Goal: Feedback & Contribution: Submit feedback/report problem

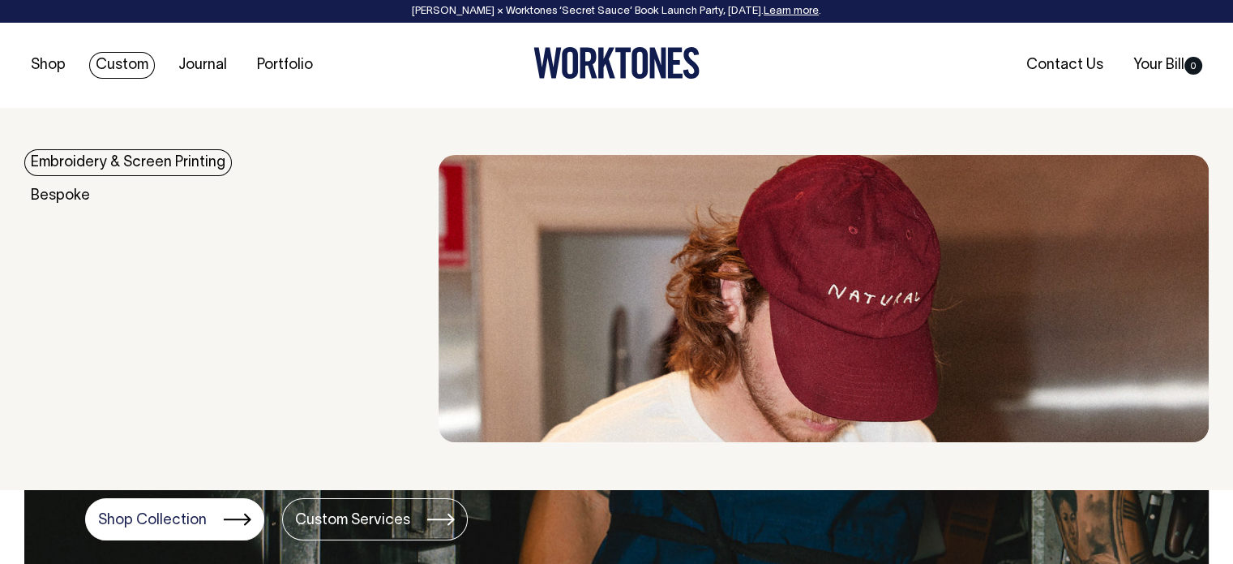
click at [97, 161] on link "Embroidery & Screen Printing" at bounding box center [128, 162] width 208 height 27
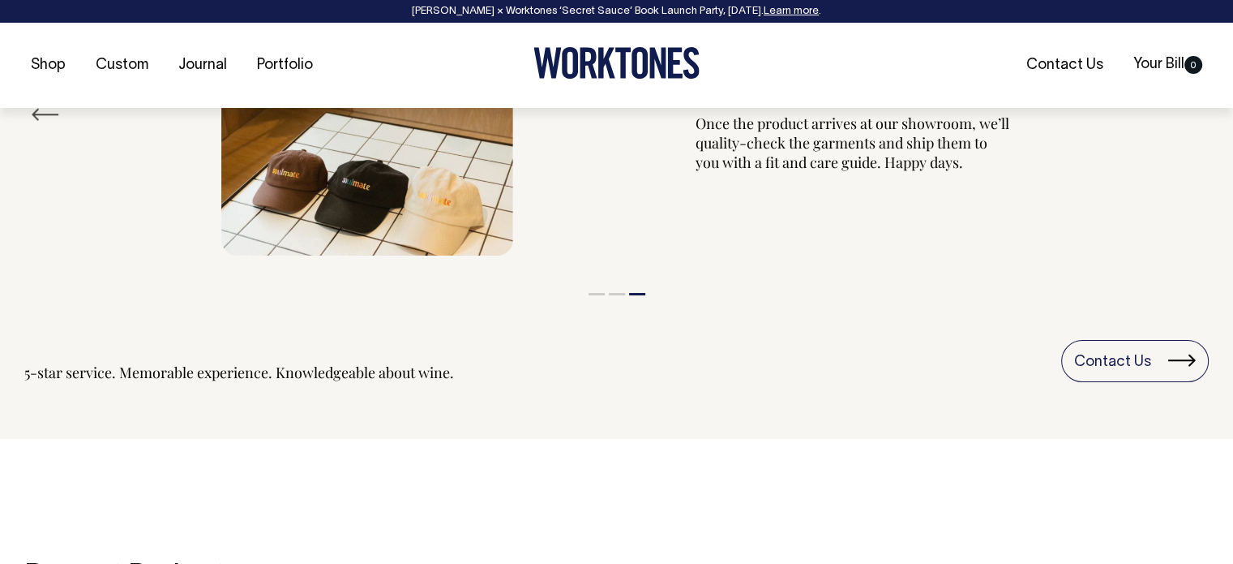
scroll to position [2019, 0]
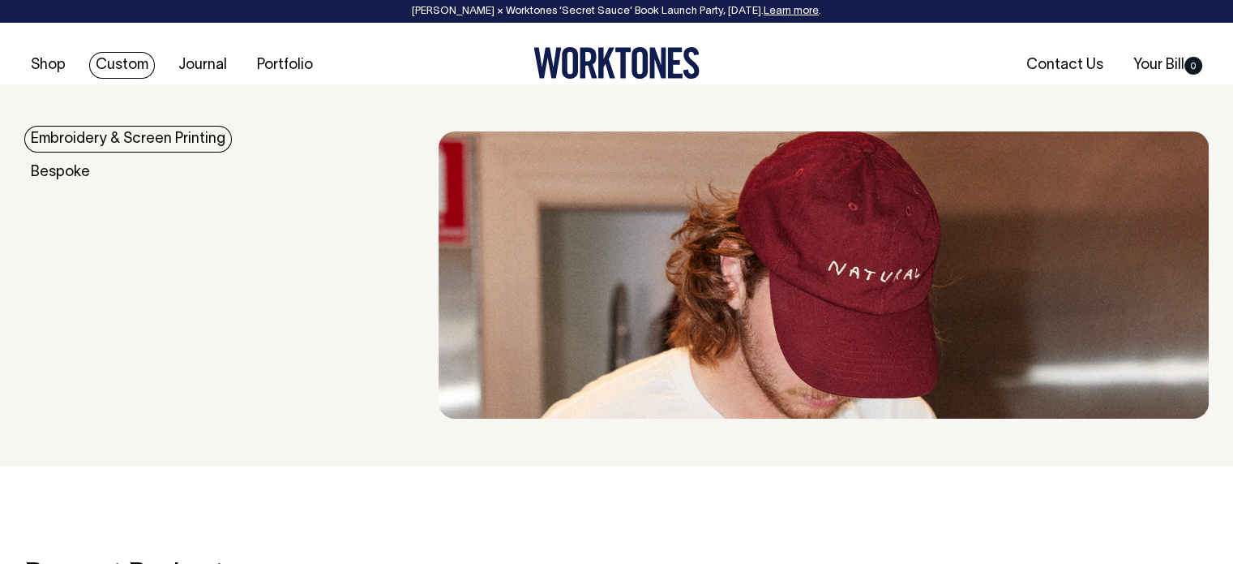
click at [168, 141] on link "Embroidery & Screen Printing" at bounding box center [128, 139] width 208 height 27
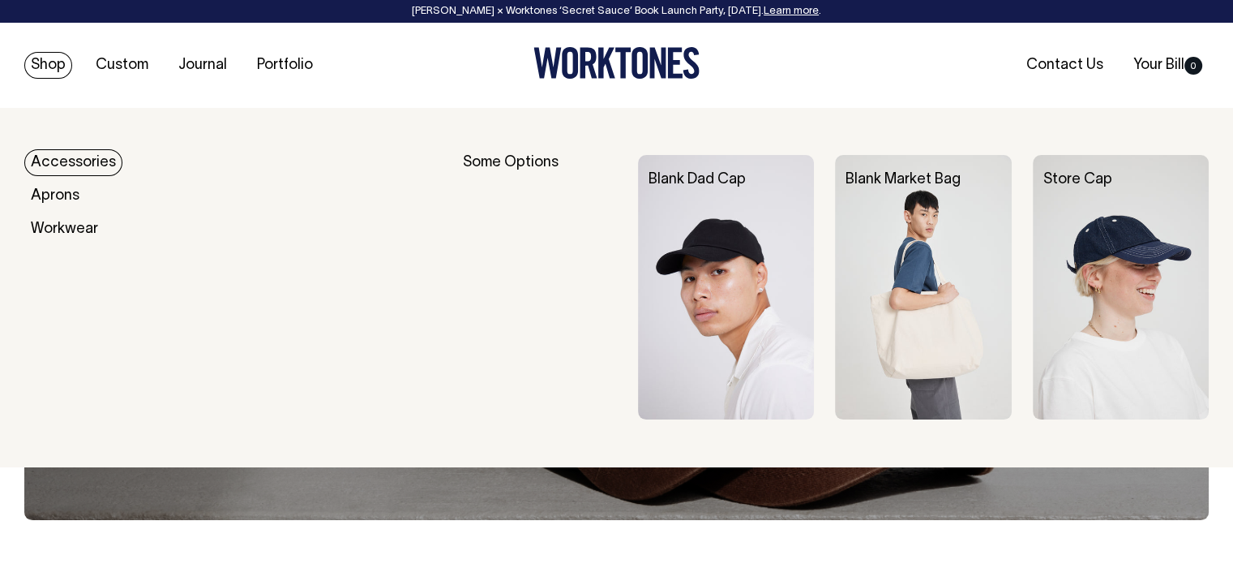
click at [39, 72] on link "Shop" at bounding box center [48, 65] width 48 height 27
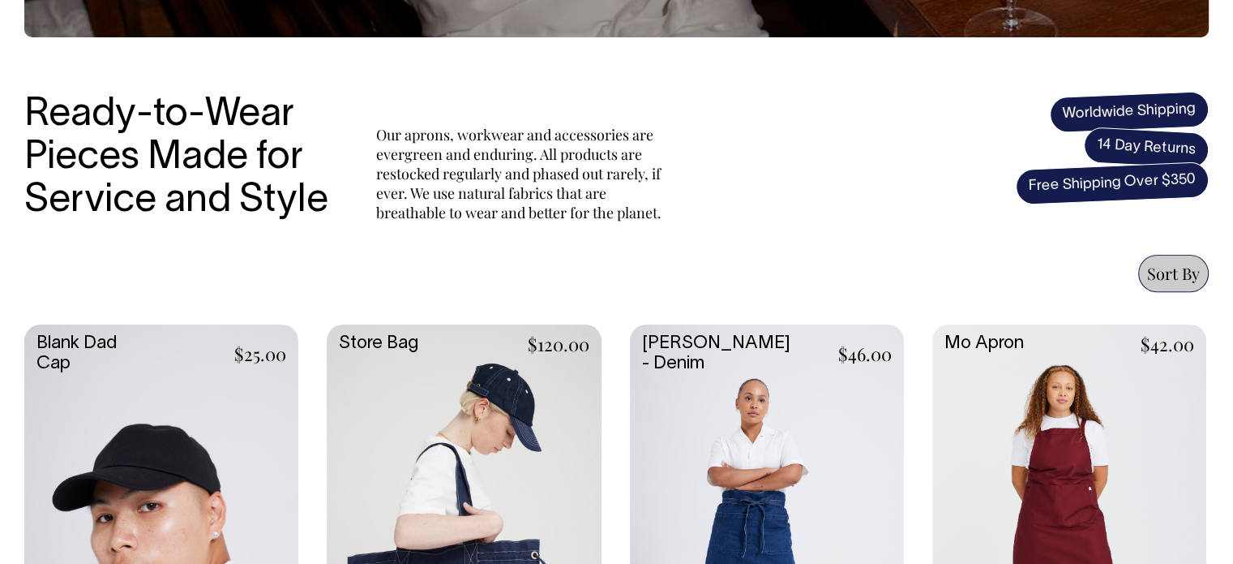
scroll to position [482, 0]
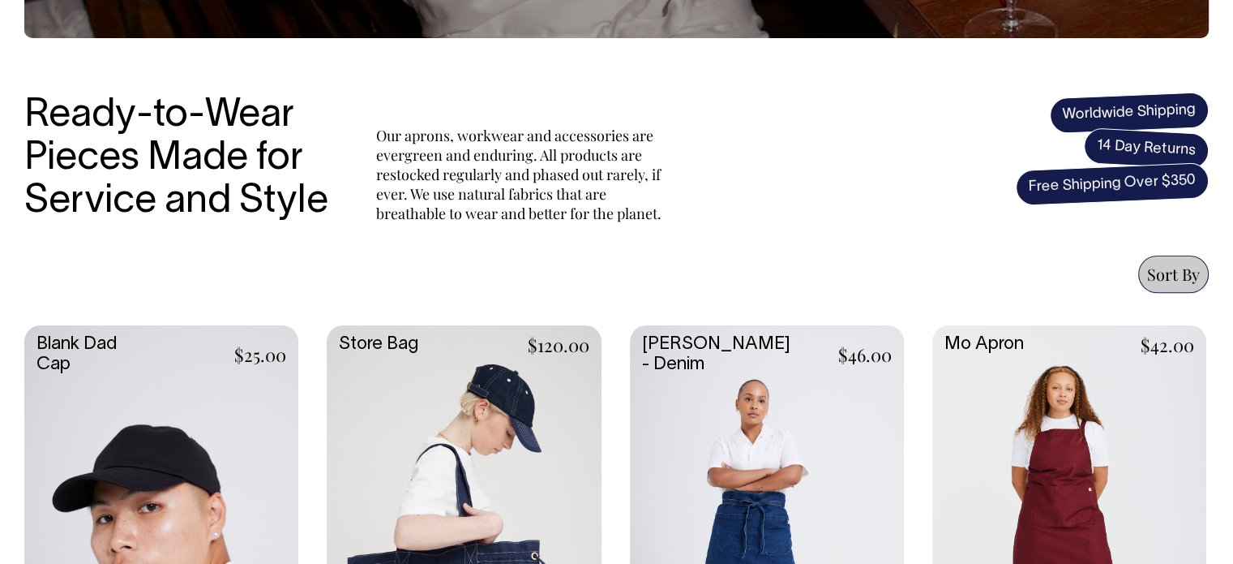
click at [224, 405] on link at bounding box center [161, 529] width 274 height 408
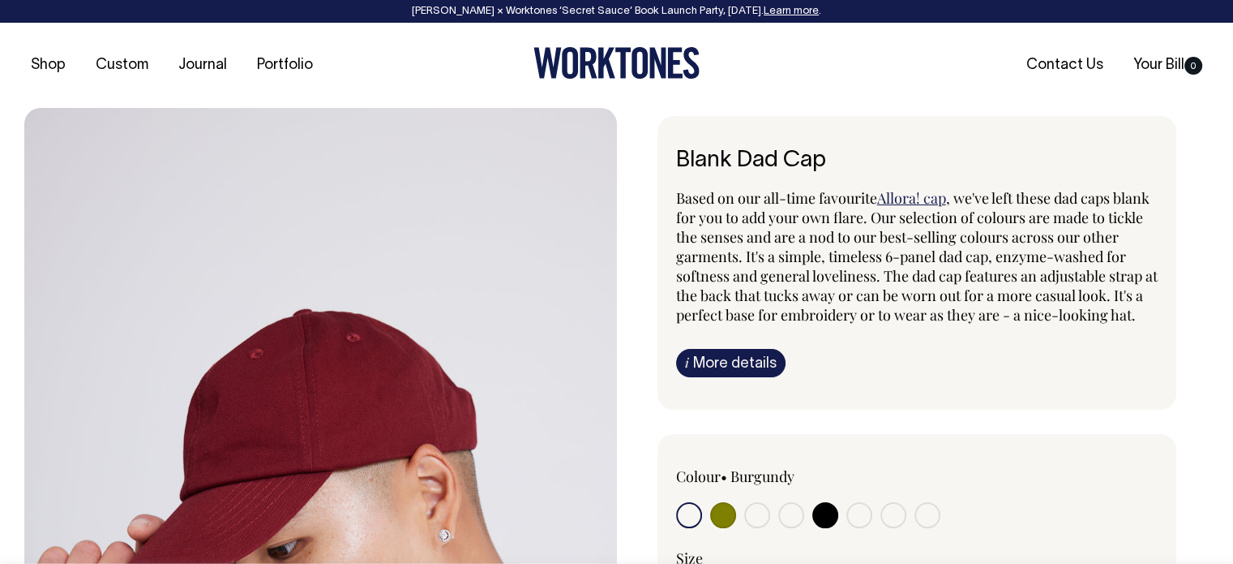
scroll to position [174, 0]
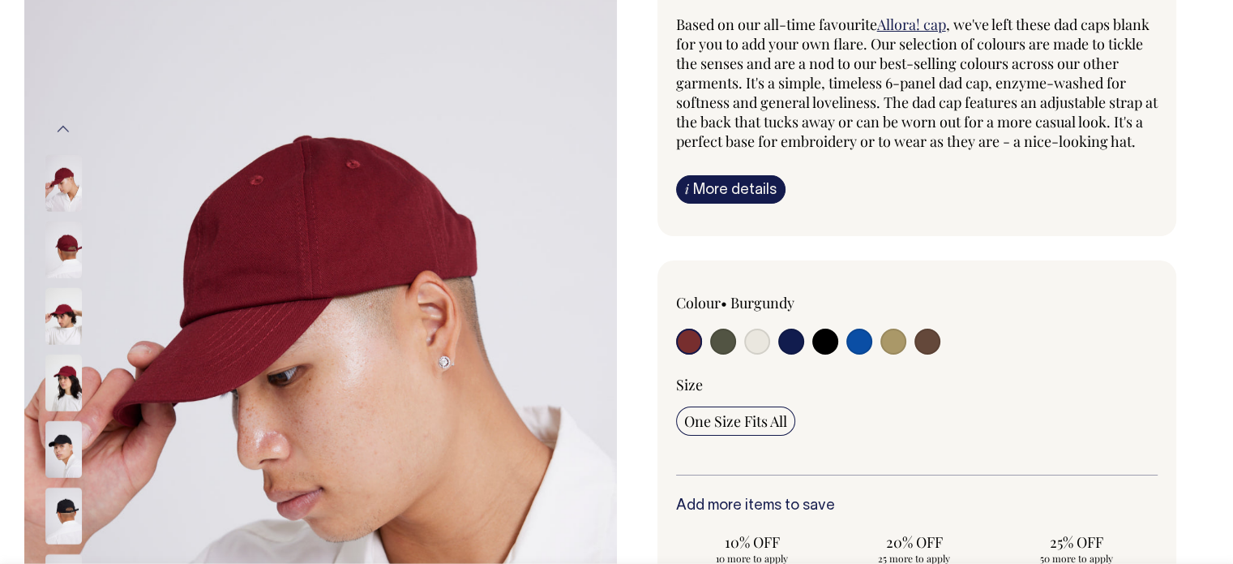
click at [748, 354] on input "radio" at bounding box center [757, 341] width 26 height 26
radio input "true"
select select "Natural"
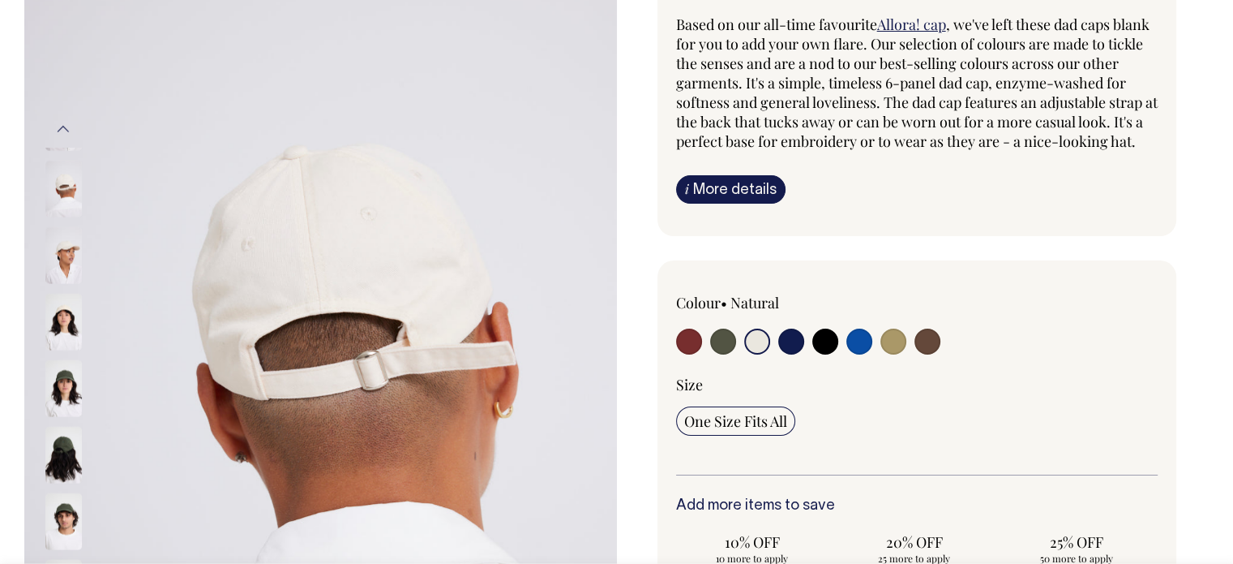
click at [38, 305] on img at bounding box center [320, 378] width 593 height 889
click at [50, 314] on img at bounding box center [63, 322] width 36 height 57
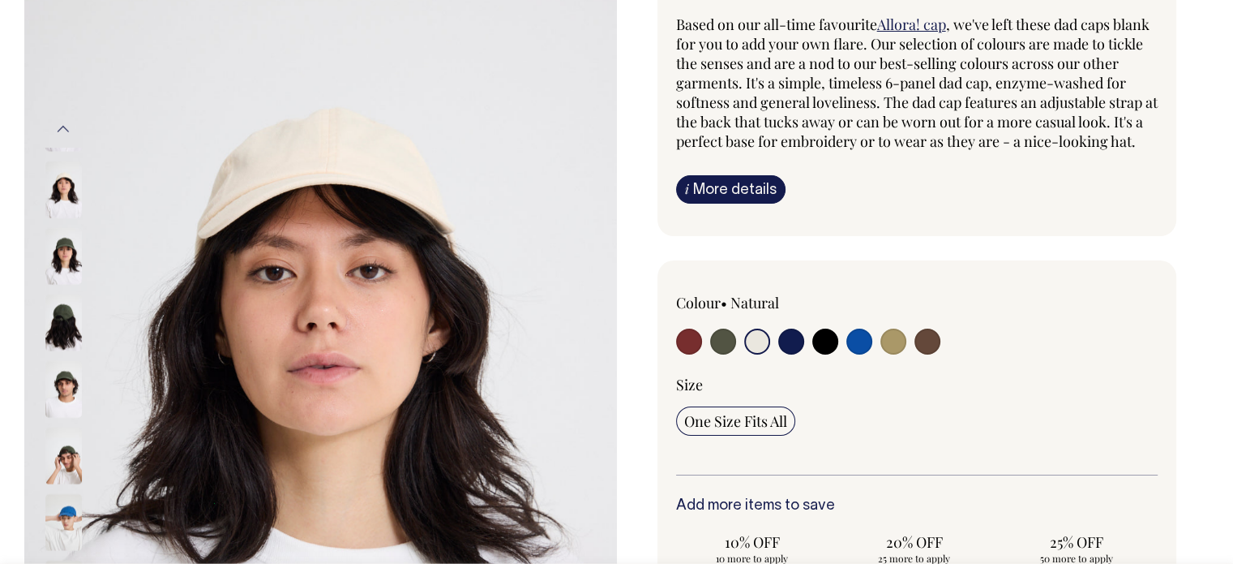
click at [62, 320] on img at bounding box center [63, 322] width 36 height 57
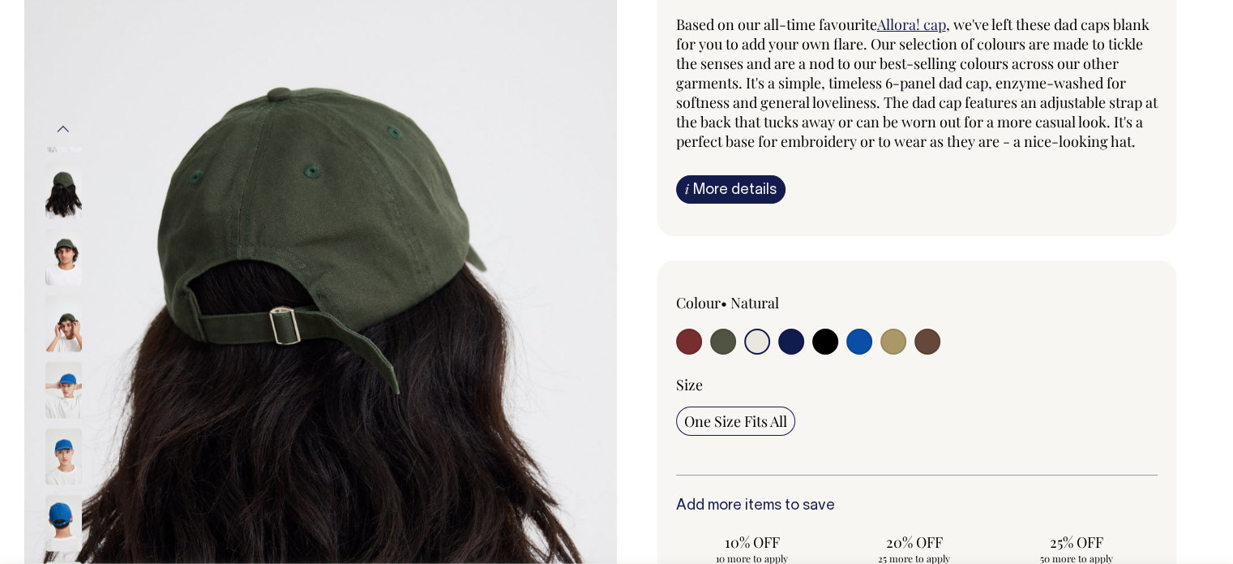
click at [65, 364] on img at bounding box center [63, 390] width 36 height 57
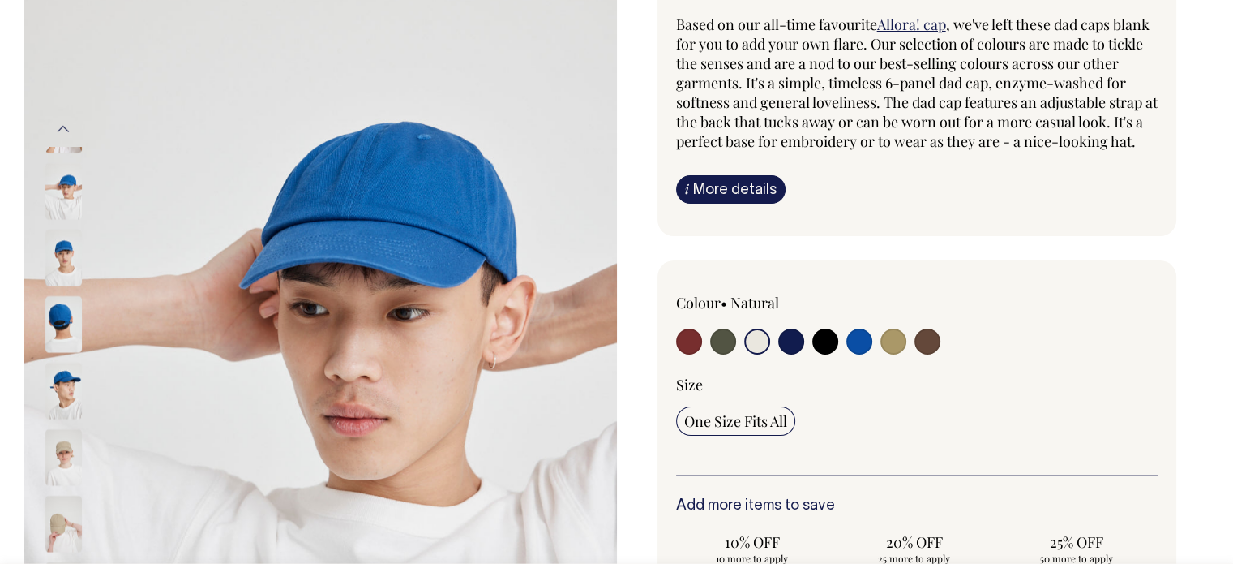
click at [64, 431] on img at bounding box center [63, 457] width 36 height 57
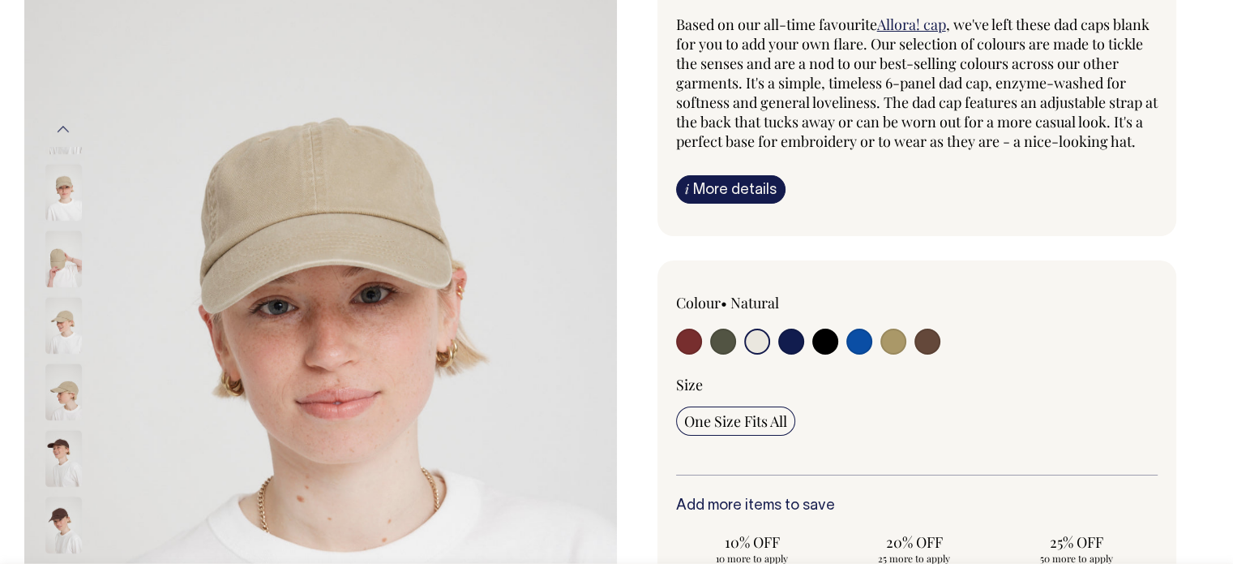
click at [64, 430] on img at bounding box center [63, 458] width 36 height 57
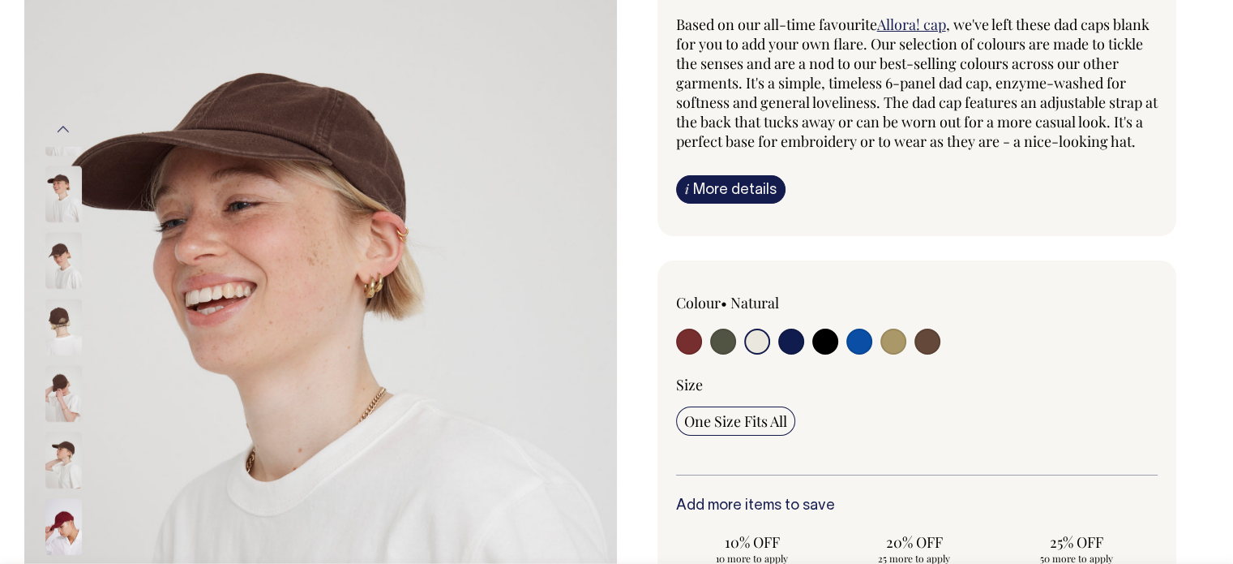
click at [64, 439] on img at bounding box center [63, 459] width 36 height 57
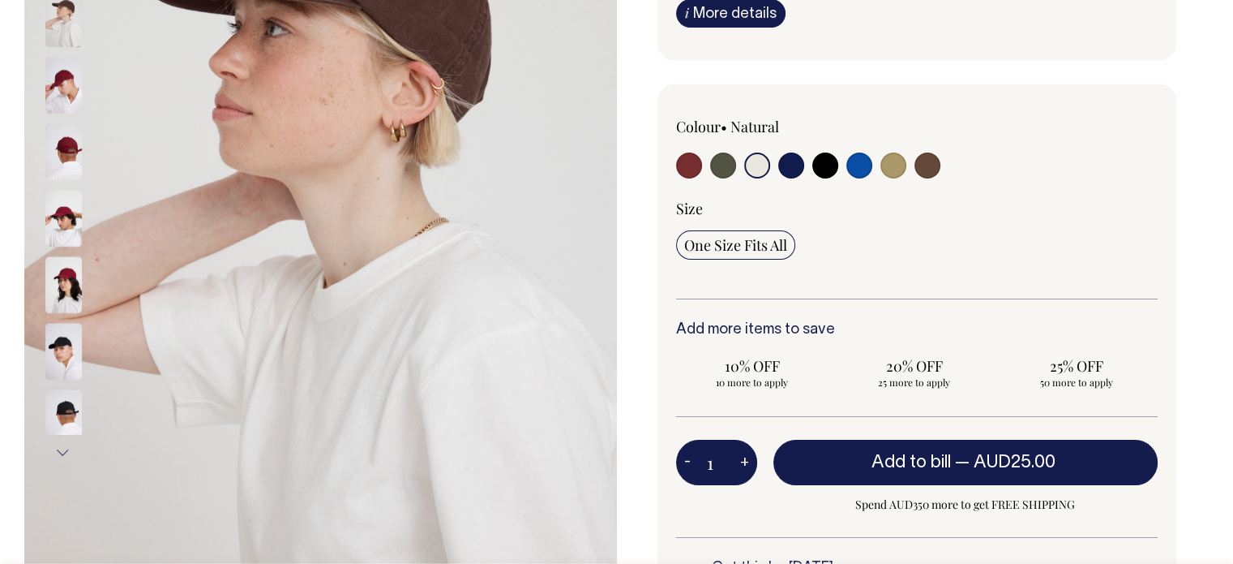
scroll to position [350, 0]
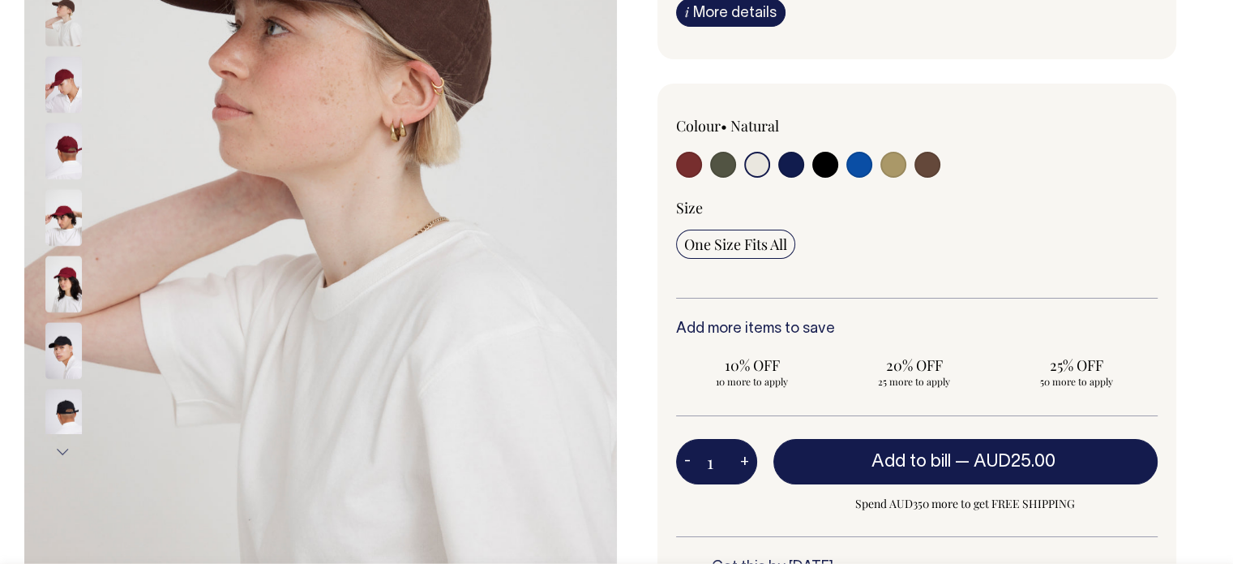
click at [54, 450] on button "Next" at bounding box center [63, 452] width 24 height 36
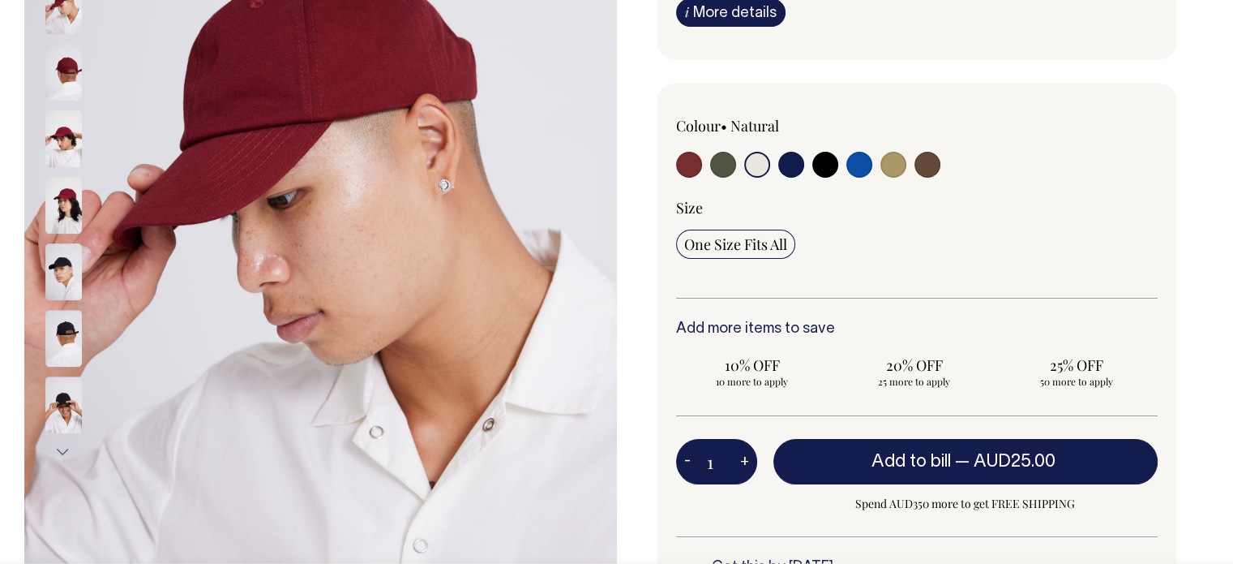
click at [54, 450] on button "Next" at bounding box center [63, 452] width 24 height 36
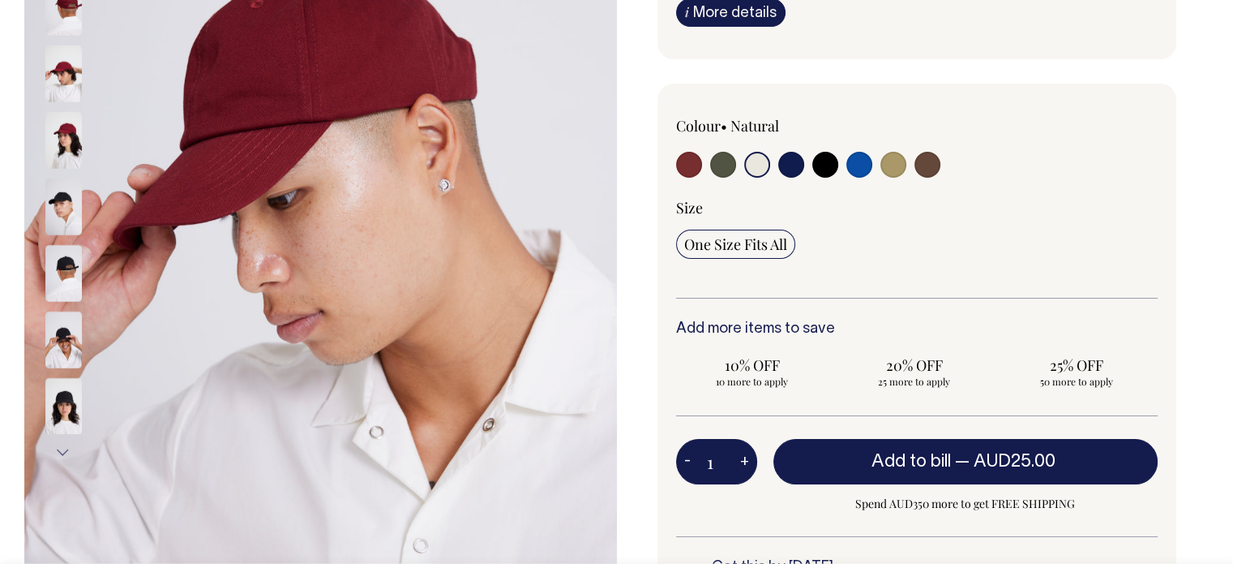
click at [54, 450] on button "Next" at bounding box center [63, 452] width 24 height 36
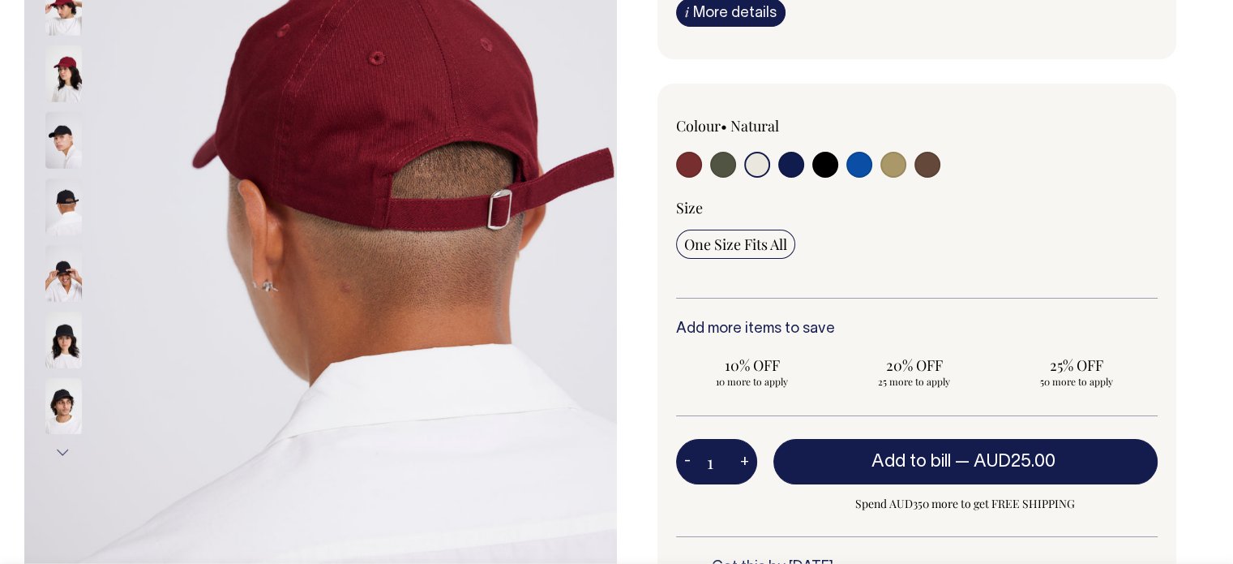
click at [54, 450] on button "Next" at bounding box center [63, 452] width 24 height 36
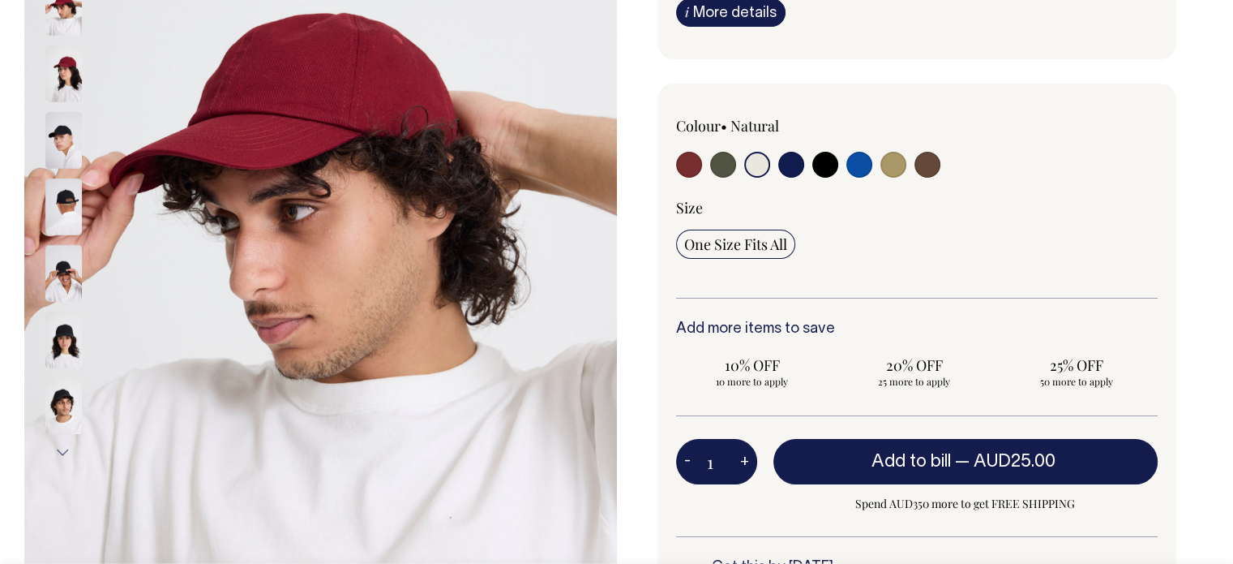
click at [54, 450] on button "Next" at bounding box center [63, 452] width 24 height 36
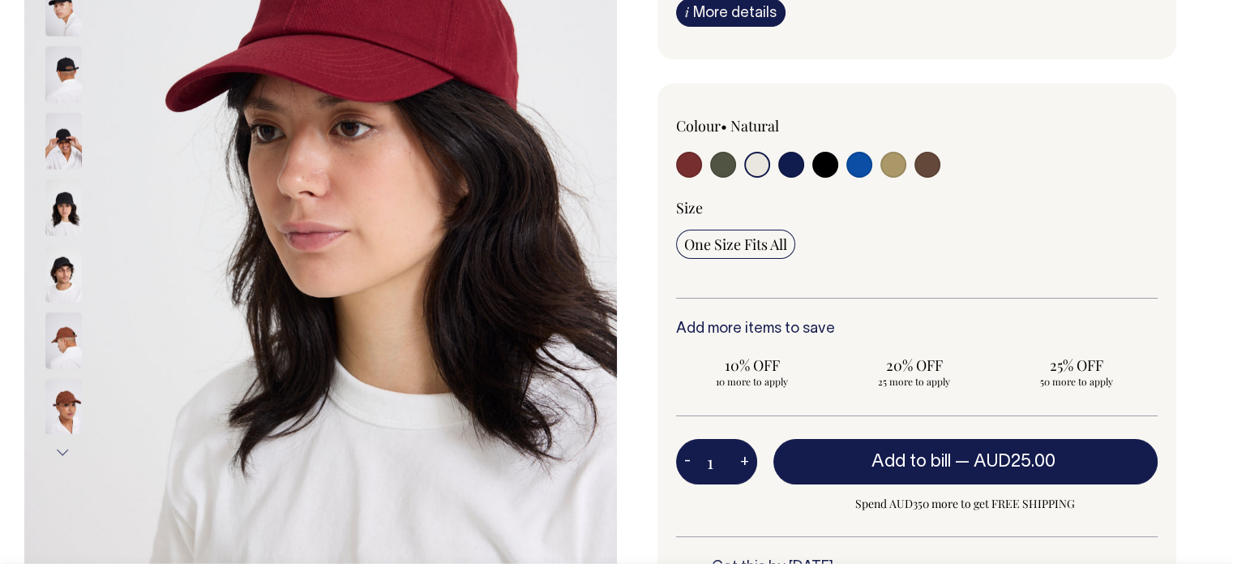
click at [54, 450] on button "Next" at bounding box center [63, 452] width 24 height 36
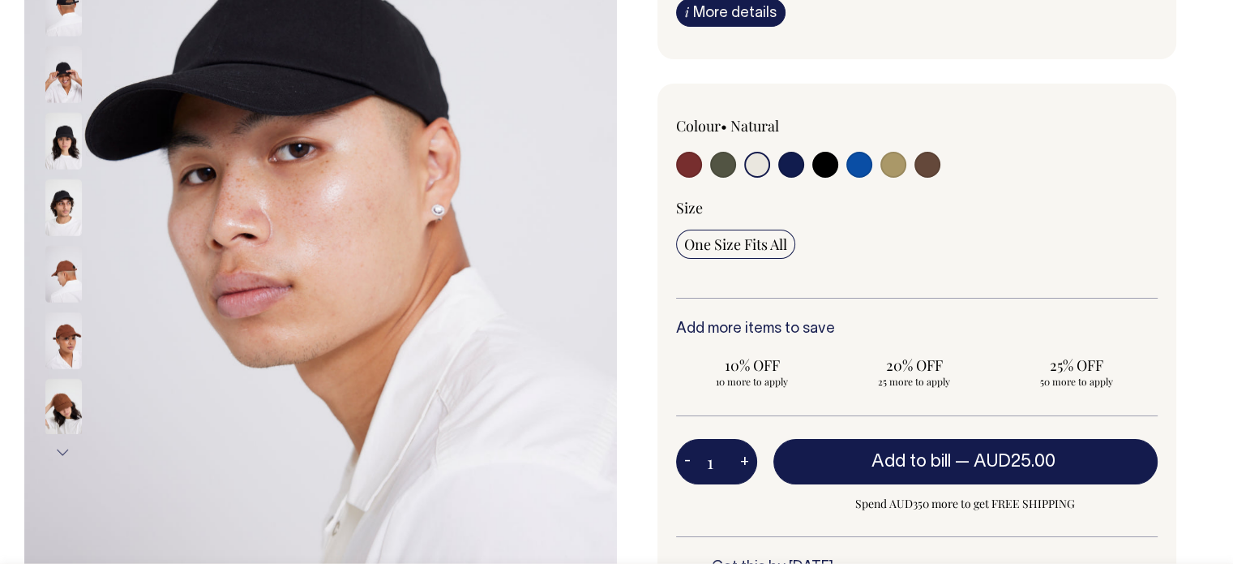
click at [54, 450] on button "Next" at bounding box center [63, 452] width 24 height 36
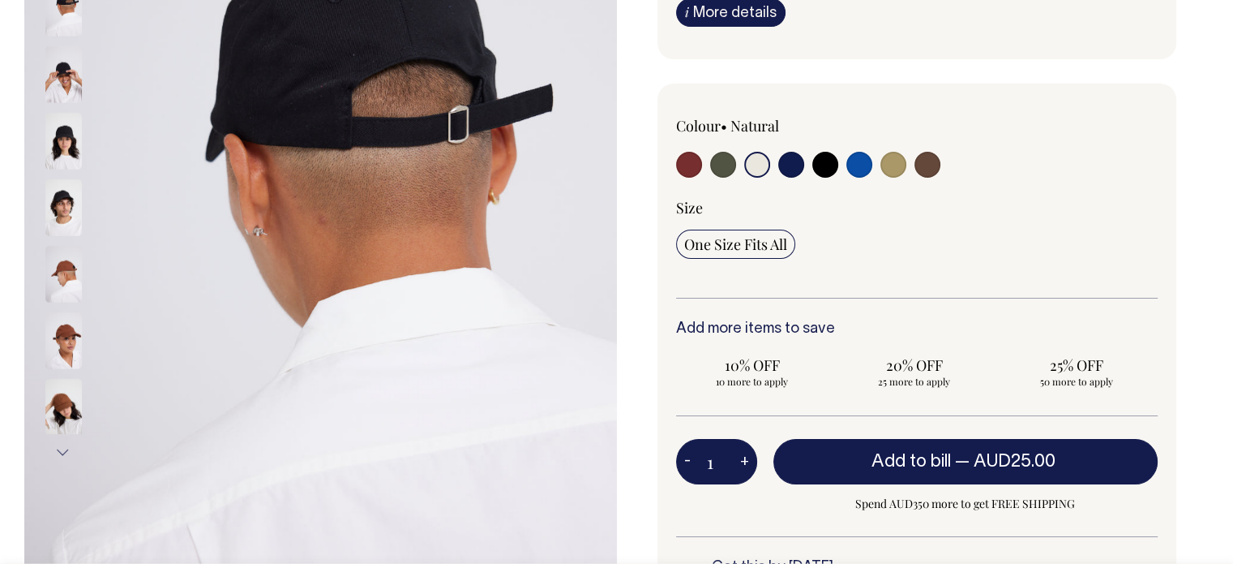
click at [54, 450] on button "Next" at bounding box center [63, 452] width 24 height 36
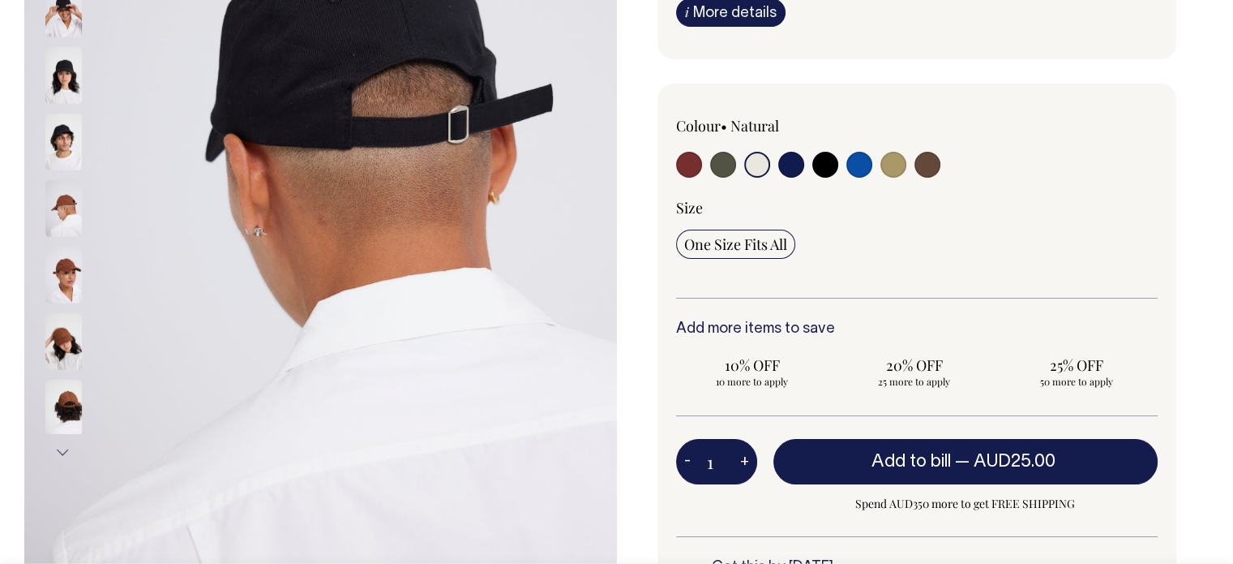
click at [54, 450] on button "Next" at bounding box center [63, 452] width 24 height 36
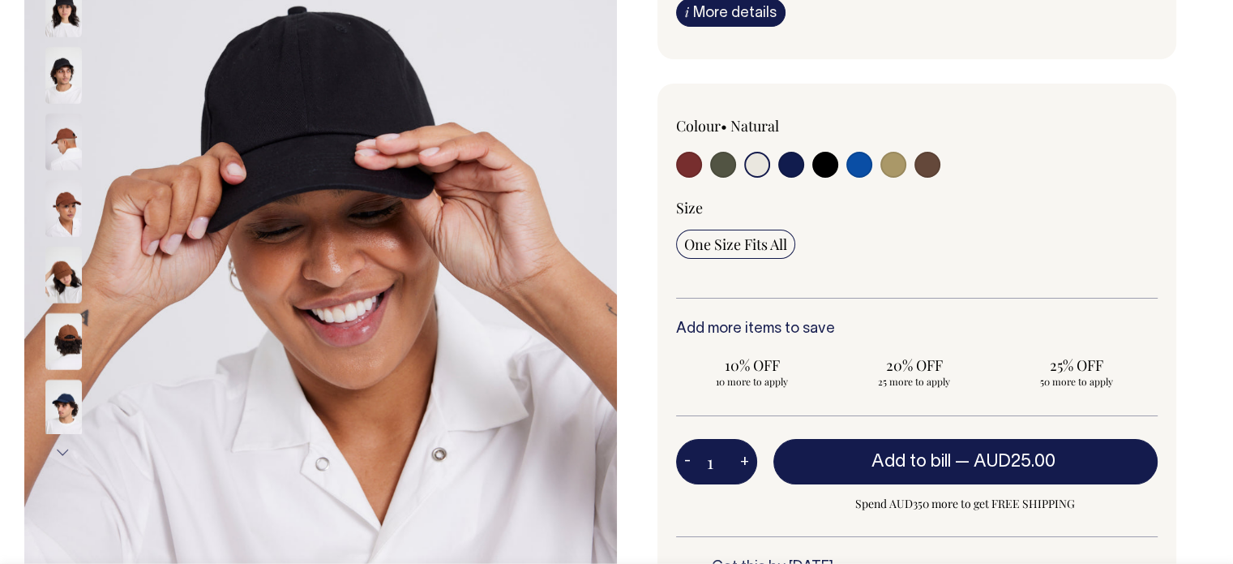
click at [54, 450] on button "Next" at bounding box center [63, 452] width 24 height 36
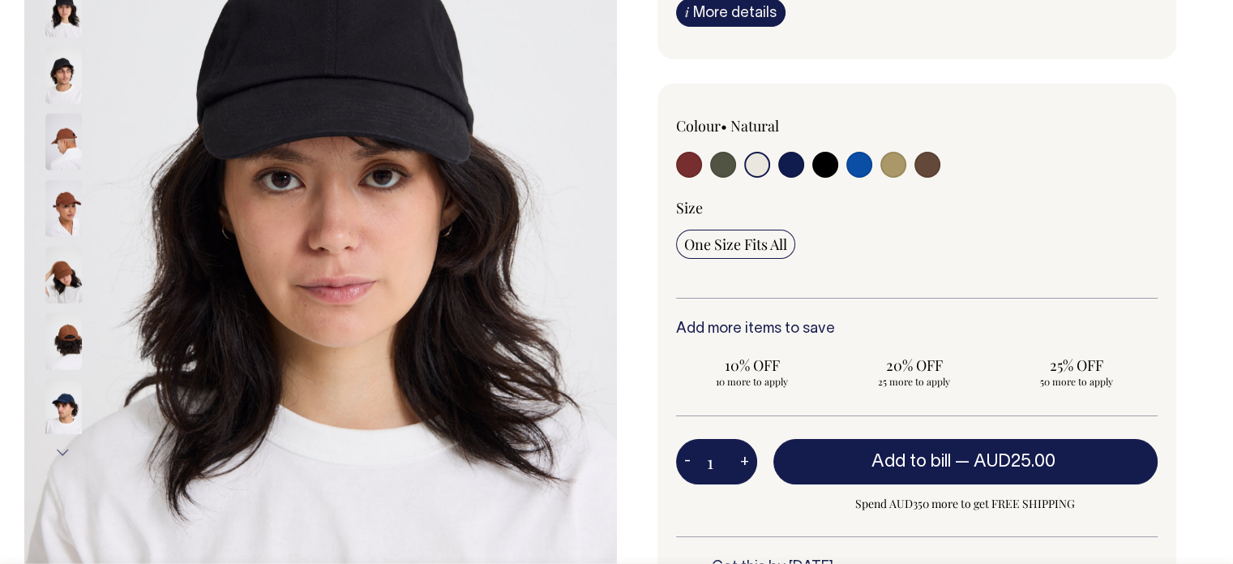
click at [54, 450] on button "Next" at bounding box center [63, 452] width 24 height 36
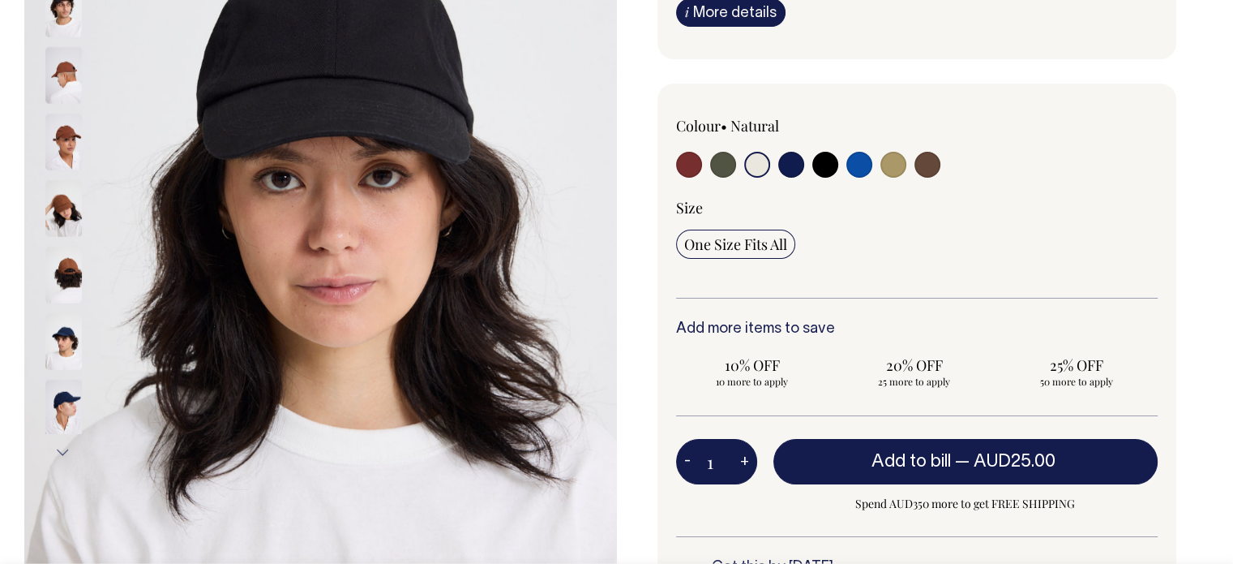
click at [54, 450] on button "Next" at bounding box center [63, 452] width 24 height 36
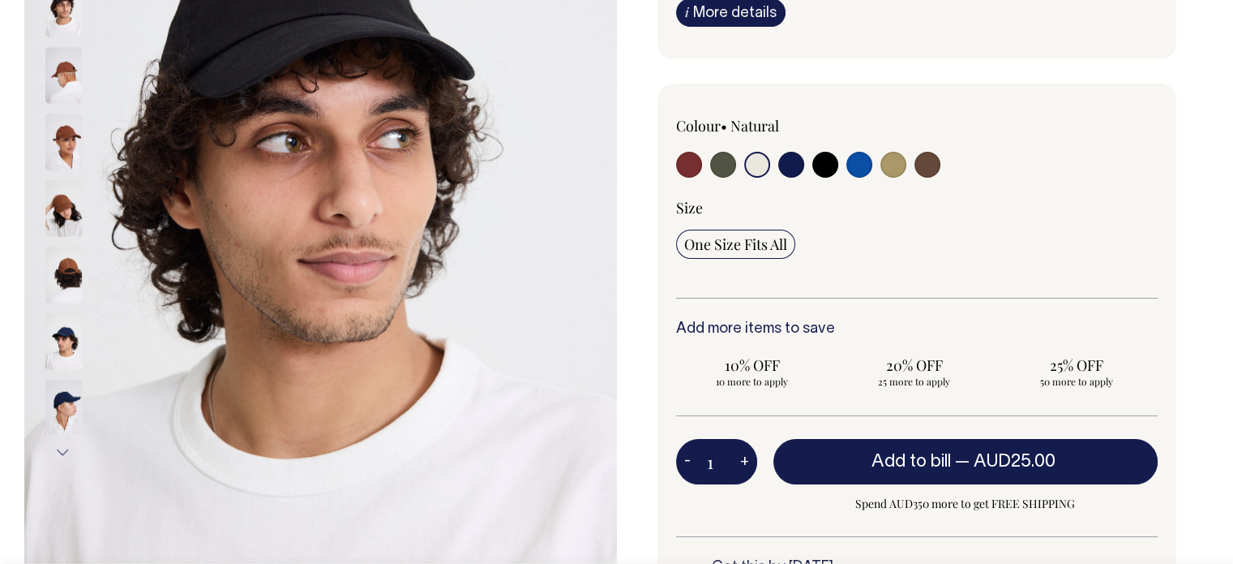
click at [54, 450] on button "Next" at bounding box center [63, 452] width 24 height 36
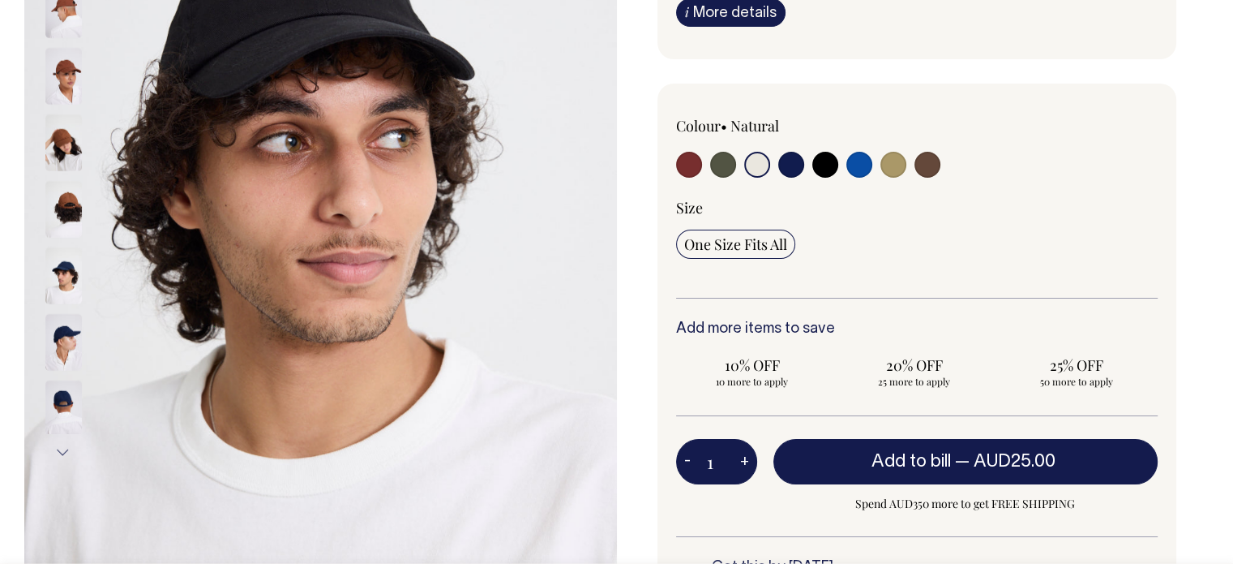
click at [54, 450] on button "Next" at bounding box center [63, 452] width 24 height 36
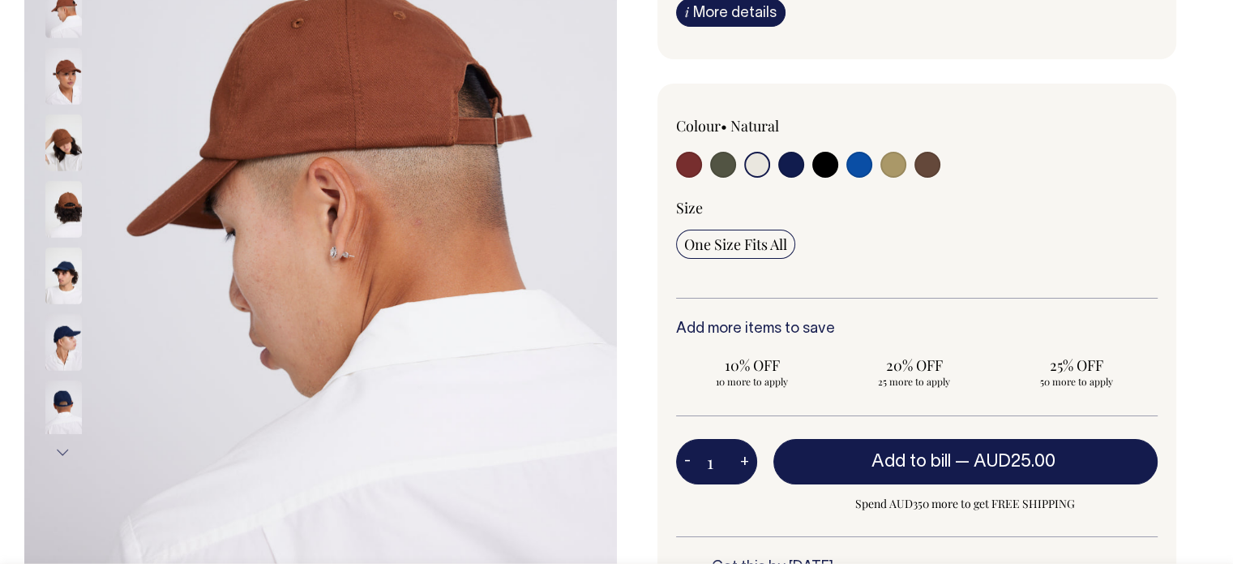
click at [54, 450] on button "Next" at bounding box center [63, 452] width 24 height 36
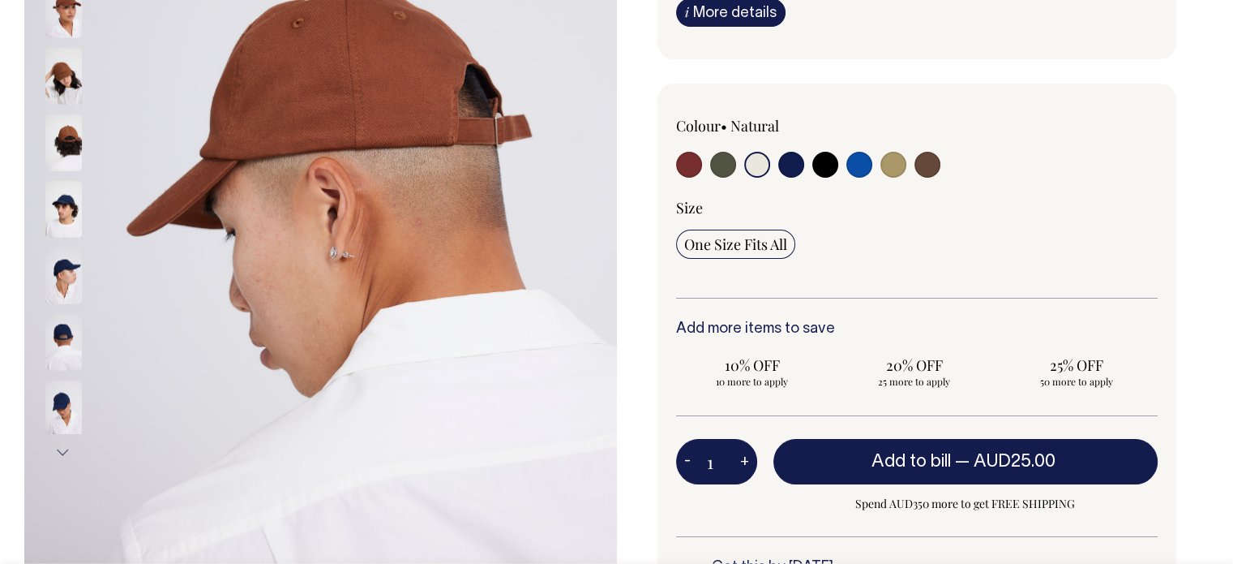
click at [54, 450] on button "Next" at bounding box center [63, 452] width 24 height 36
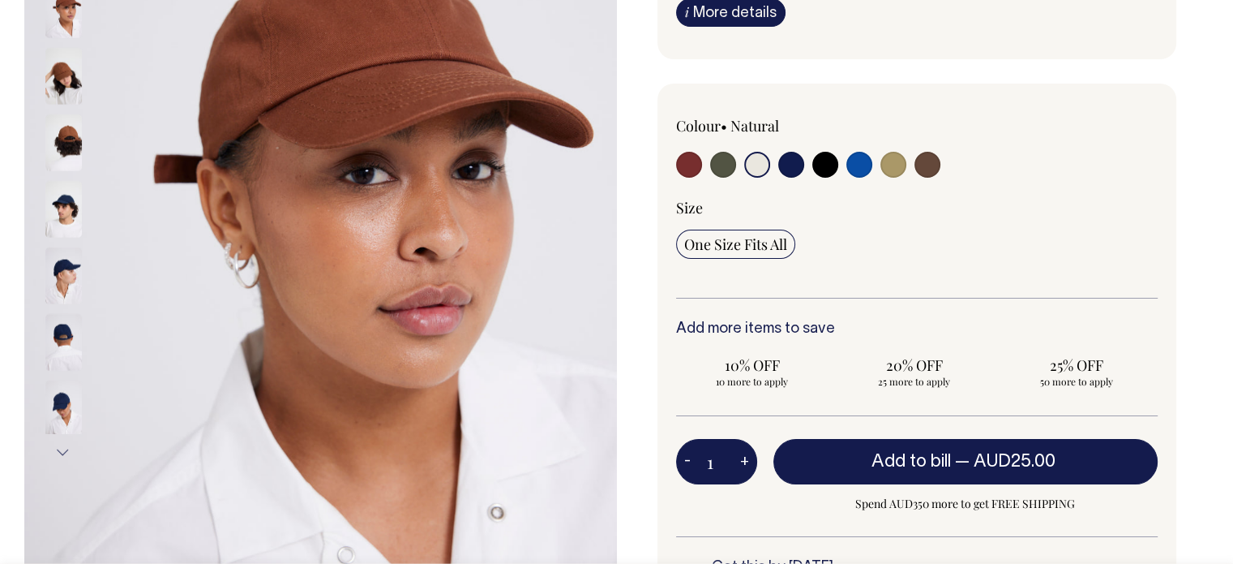
click at [54, 450] on button "Next" at bounding box center [63, 452] width 24 height 36
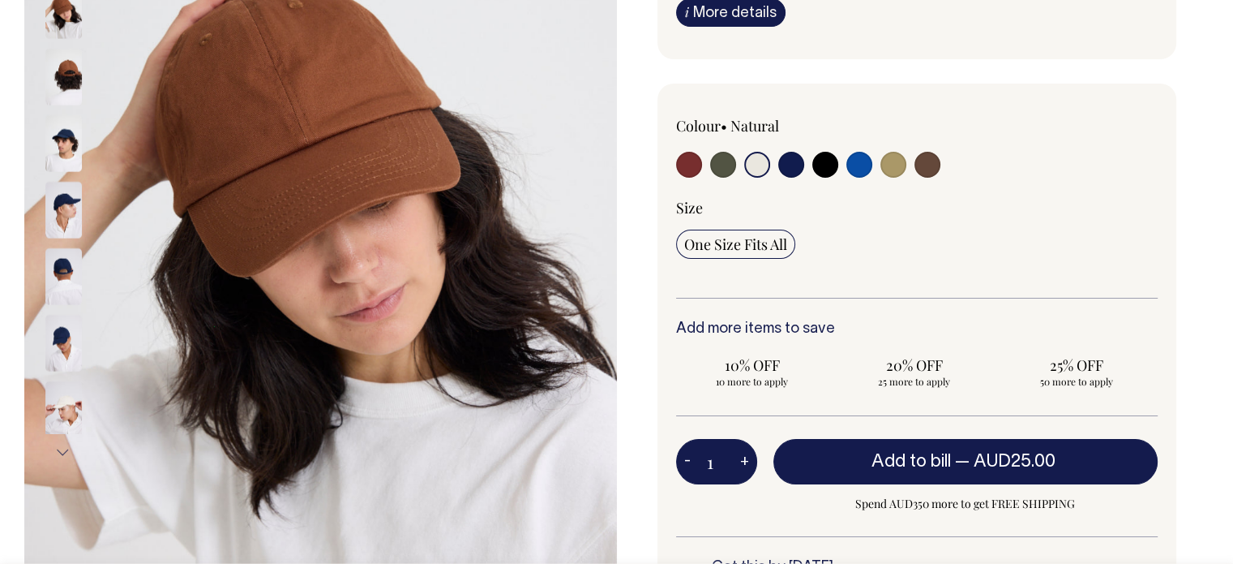
click at [55, 414] on img at bounding box center [63, 409] width 36 height 57
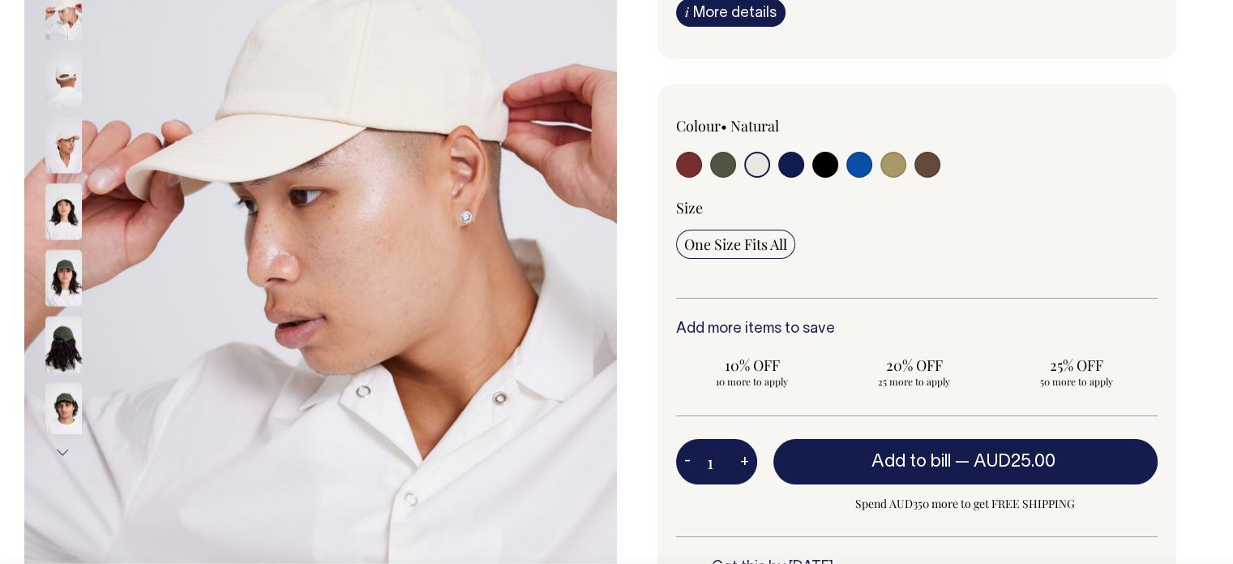
click at [61, 437] on button "Next" at bounding box center [63, 452] width 24 height 36
click at [63, 139] on img at bounding box center [63, 145] width 36 height 57
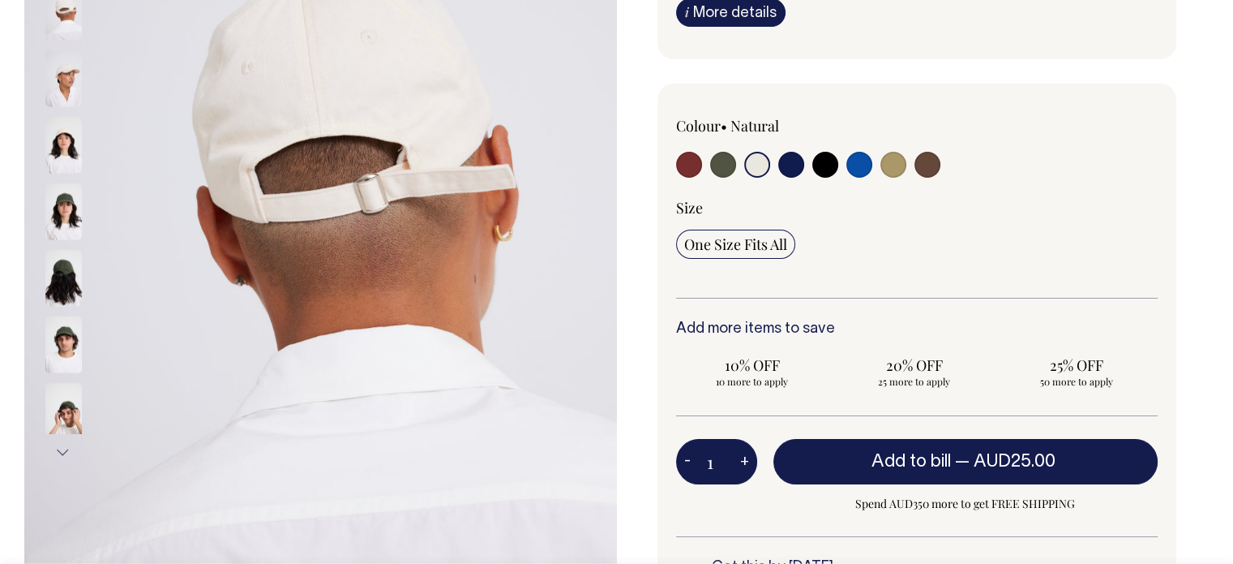
click at [715, 178] on input "radio" at bounding box center [723, 165] width 26 height 26
radio input "true"
select select "Olive"
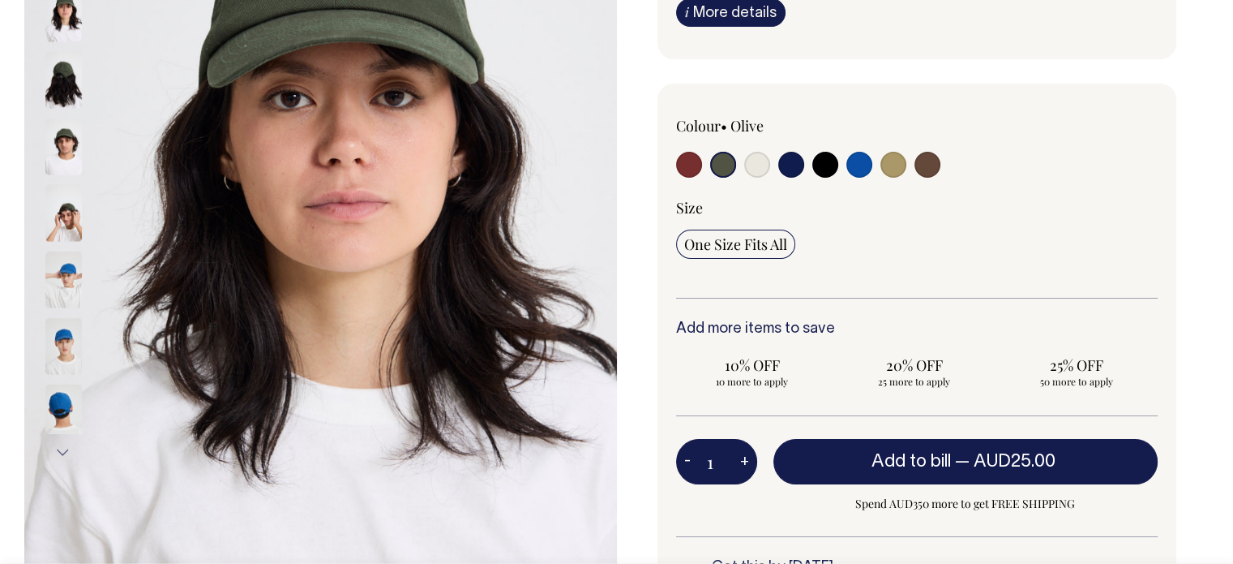
click at [762, 178] on input "radio" at bounding box center [757, 165] width 26 height 26
radio input "true"
select select "Natural"
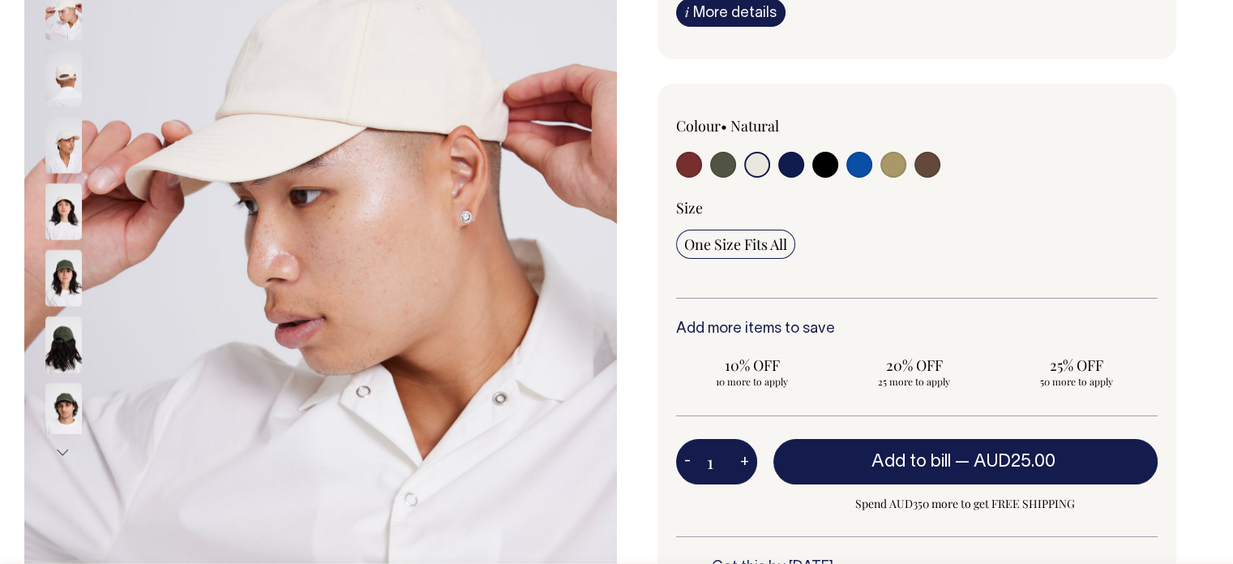
click at [813, 178] on input "radio" at bounding box center [825, 165] width 26 height 26
radio input "true"
select select "Black"
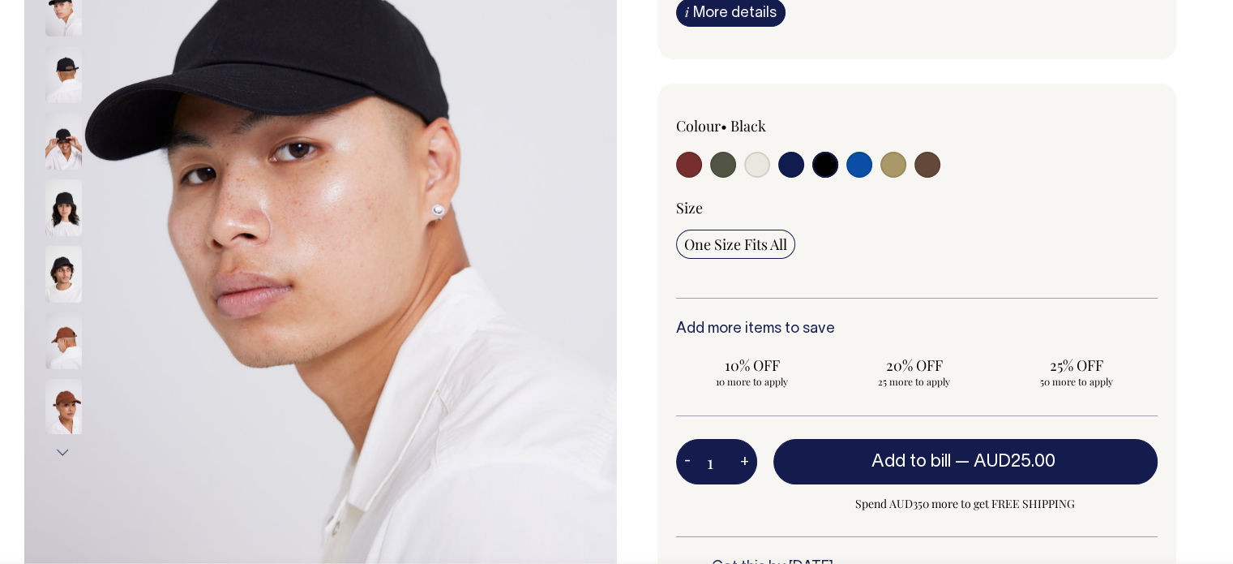
click at [859, 178] on input "radio" at bounding box center [860, 165] width 26 height 26
radio input "true"
select select "Worker Blue"
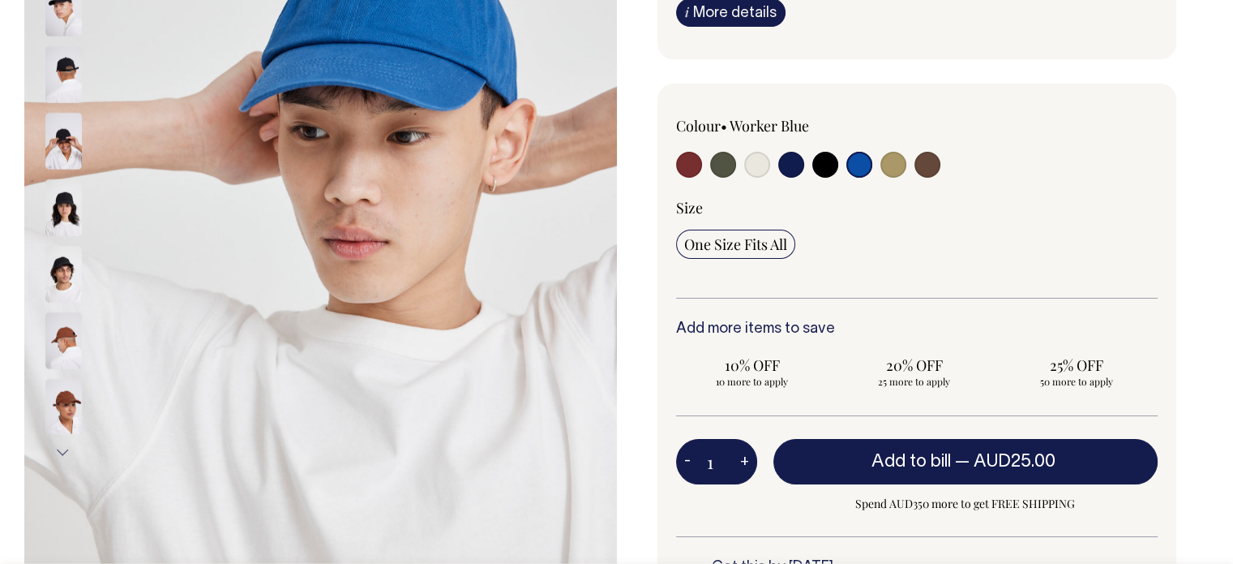
click at [892, 178] on input "radio" at bounding box center [894, 165] width 26 height 26
radio input "true"
select select "Washed Khaki"
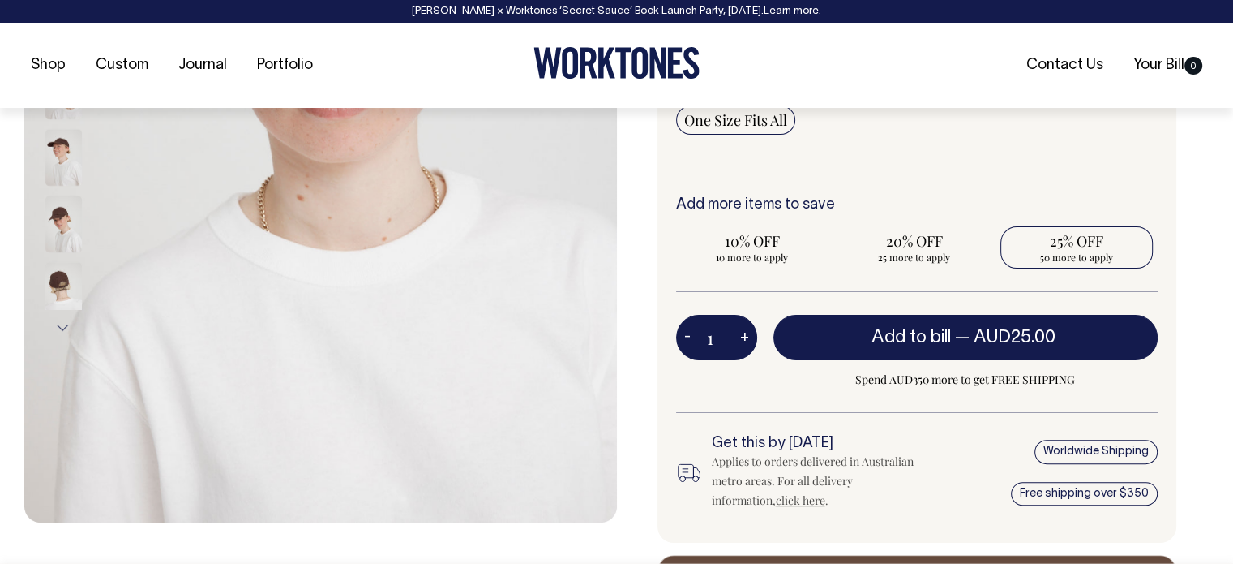
scroll to position [475, 0]
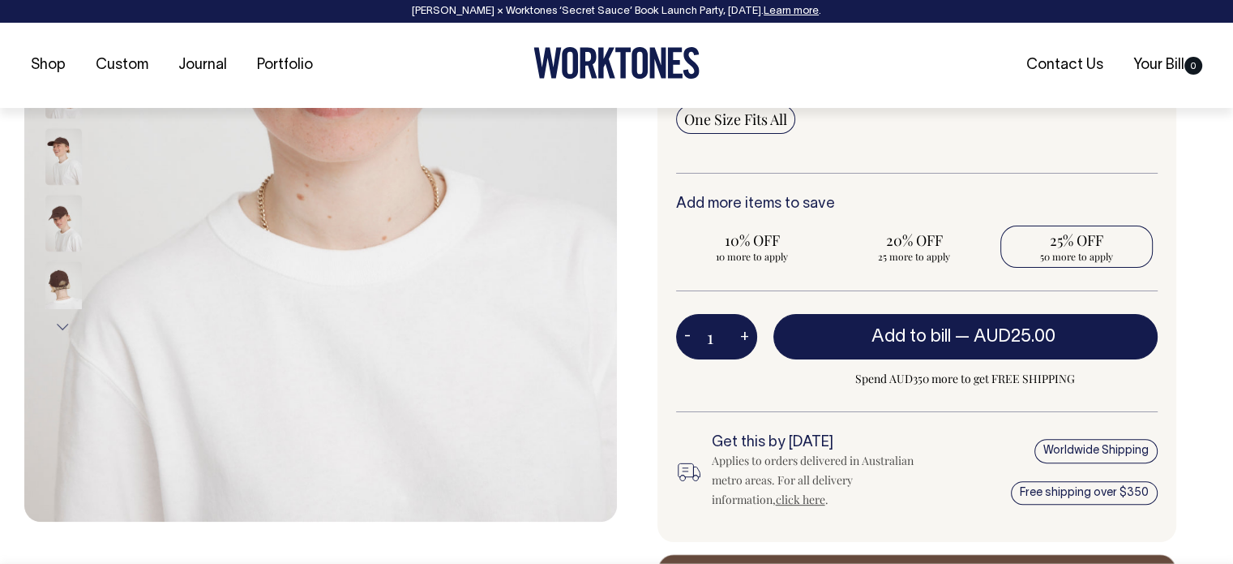
click at [1071, 250] on span "25% OFF" at bounding box center [1077, 239] width 136 height 19
click at [1071, 254] on input "25% OFF 50 more to apply" at bounding box center [1077, 246] width 152 height 42
radio input "true"
type input "50"
radio input "true"
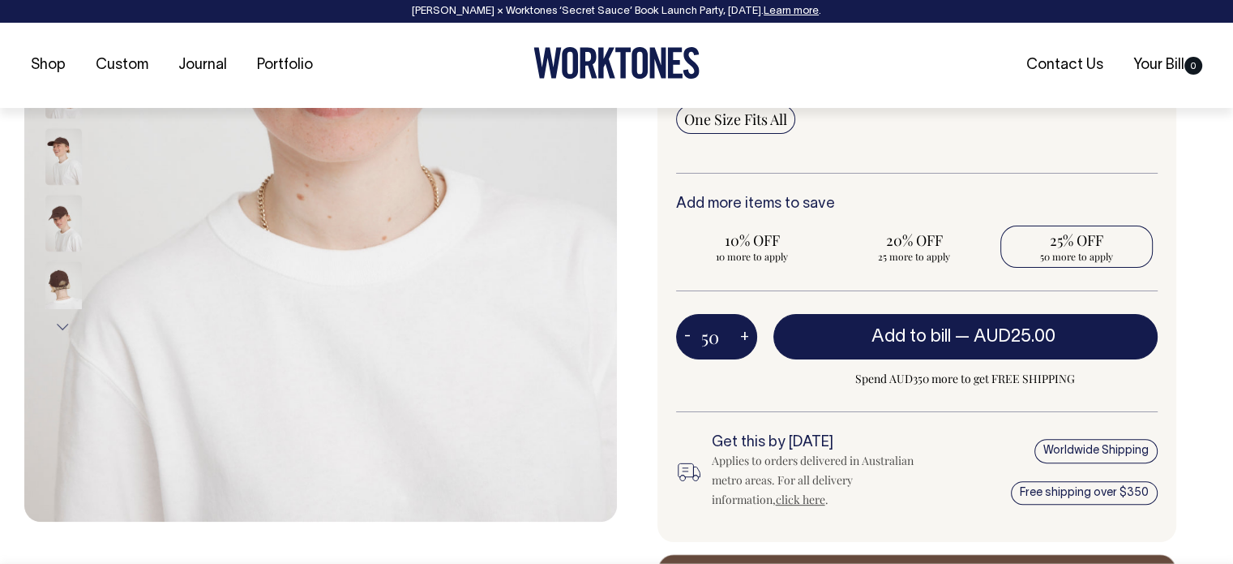
select select
type input "50"
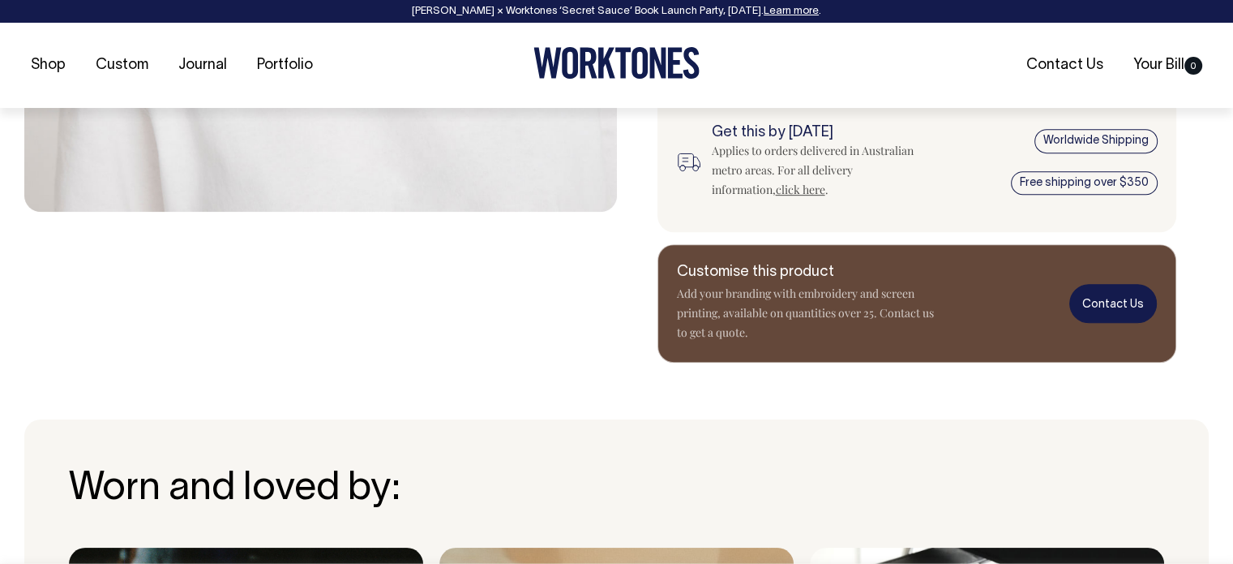
scroll to position [785, 0]
click at [1099, 322] on link "Contact Us" at bounding box center [1113, 303] width 88 height 38
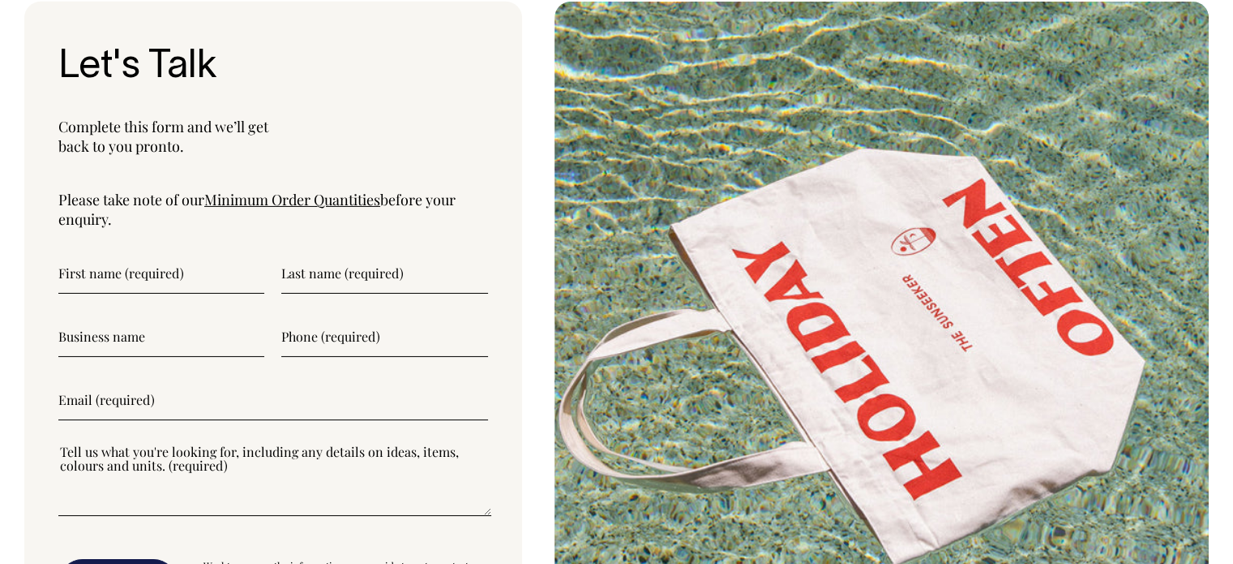
click at [182, 264] on input"] "text" at bounding box center [161, 273] width 206 height 41
type input"] "Gabby"
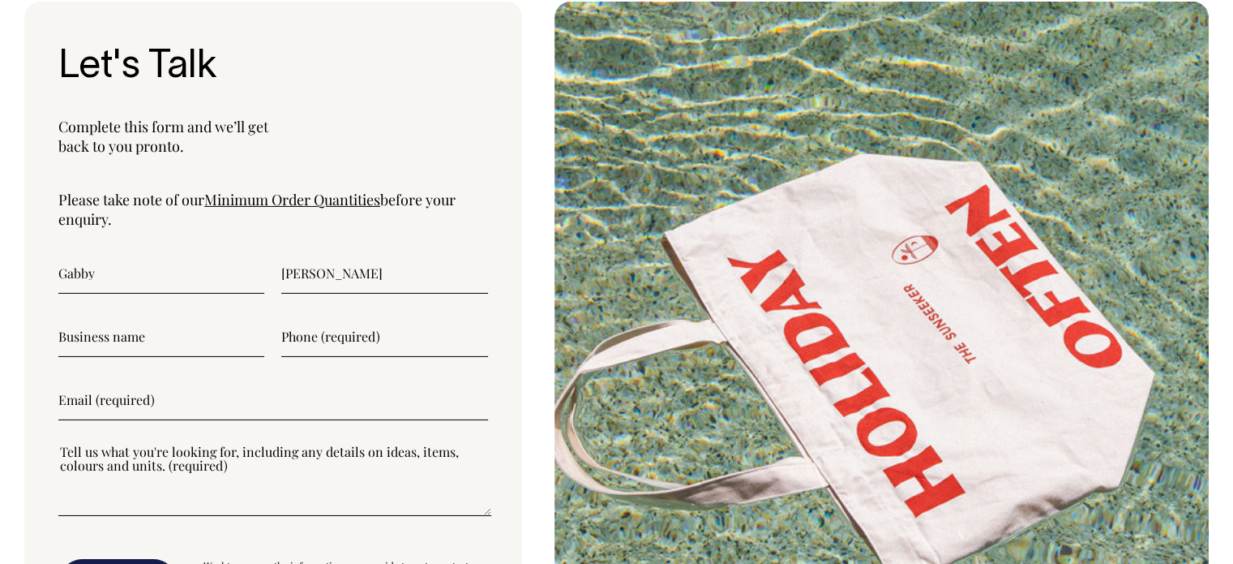
type input"] "McKenna"
type input"] "0488124933"
click at [139, 328] on input"] "text" at bounding box center [161, 336] width 206 height 41
type input"] "Southern Coast Nutrition"
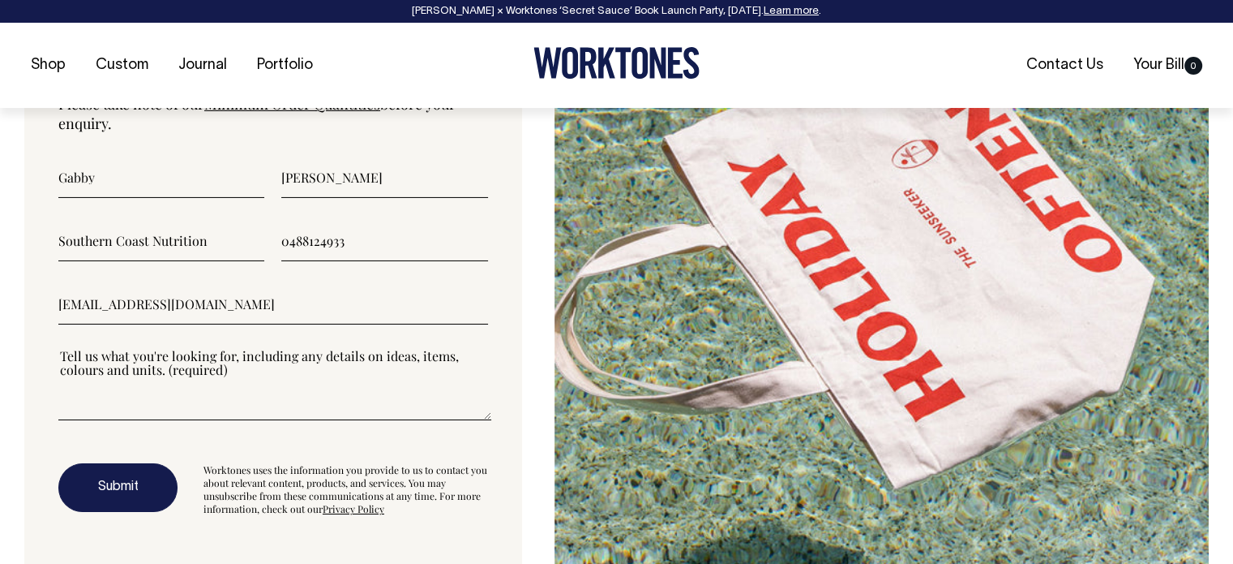
scroll to position [5455, 0]
type input"] "gabriellemckenna19@gmail.com"
drag, startPoint x: 87, startPoint y: 402, endPoint x: 66, endPoint y: 402, distance: 21.1
click at [66, 402] on textarea"] at bounding box center [274, 382] width 433 height 73
click at [78, 360] on textarea"] at bounding box center [274, 382] width 433 height 73
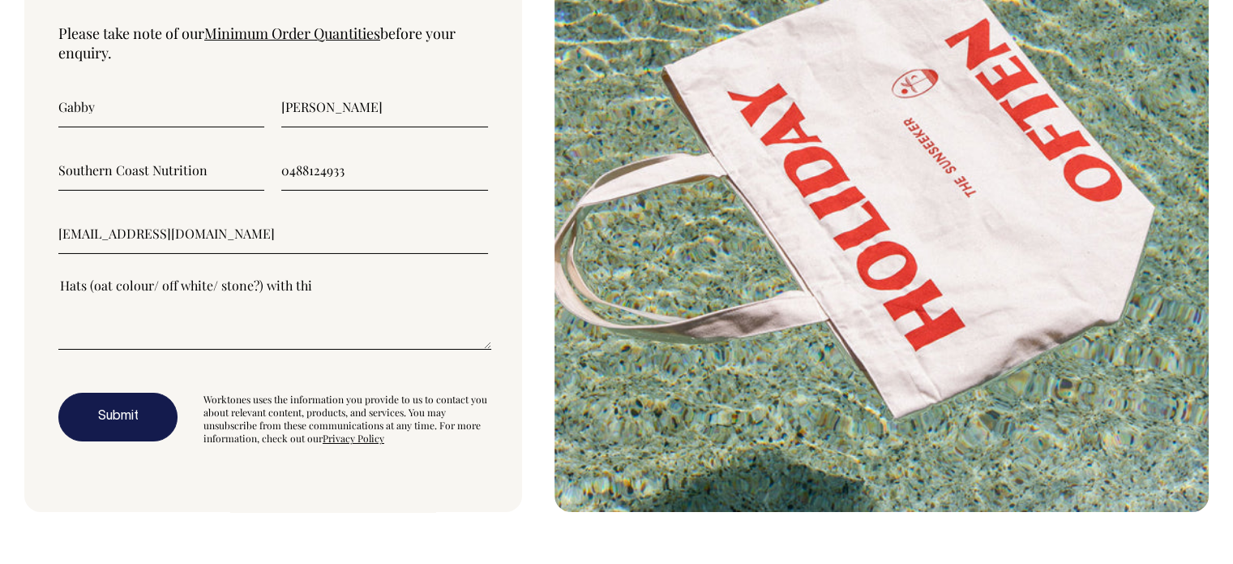
scroll to position [5523, 0]
type textarea"] "Hats (oat colour/ off white/ stone?) with my business logo embroidered on the f…"
click at [118, 427] on button "Submit" at bounding box center [117, 417] width 119 height 49
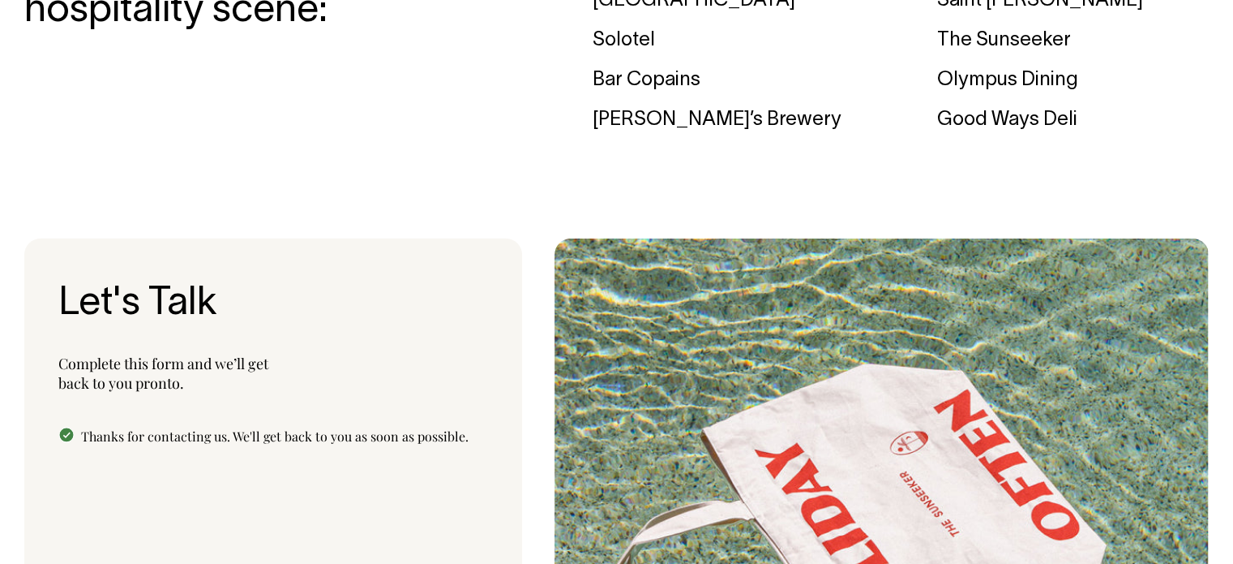
scroll to position [5120, 0]
